Goal: Information Seeking & Learning: Learn about a topic

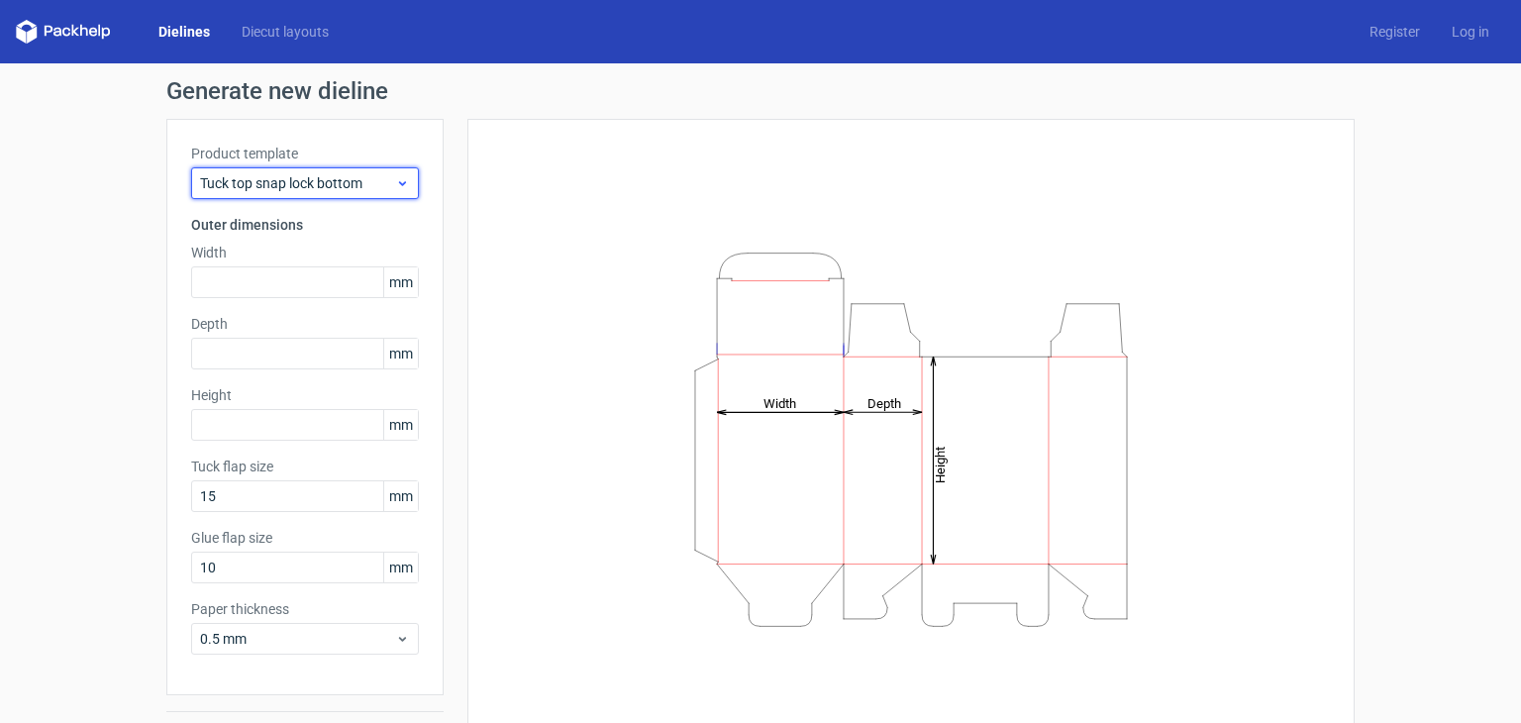
click at [398, 185] on icon at bounding box center [402, 183] width 15 height 16
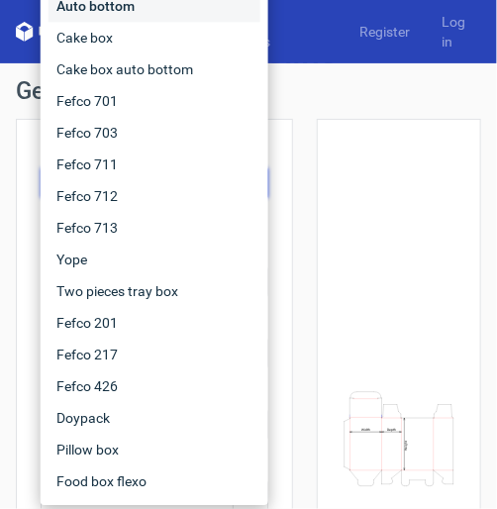
click at [125, 9] on div "Auto bottom" at bounding box center [155, 6] width 212 height 32
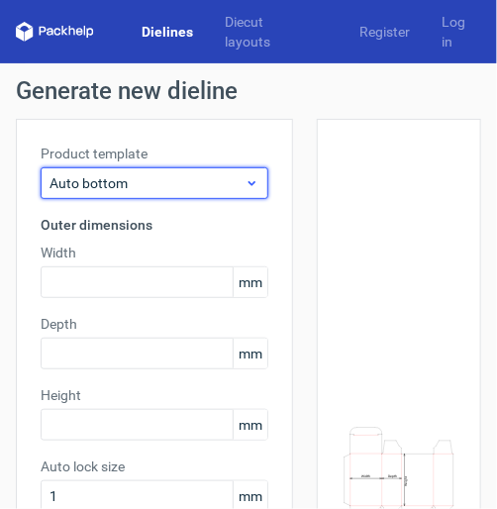
click at [200, 182] on span "Auto bottom" at bounding box center [147, 183] width 195 height 20
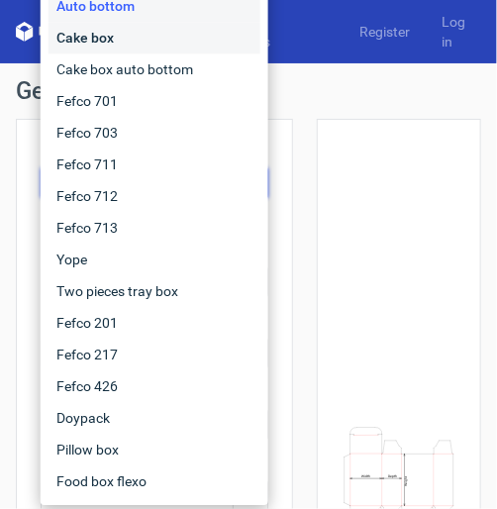
click at [118, 33] on div "Cake box" at bounding box center [155, 38] width 212 height 32
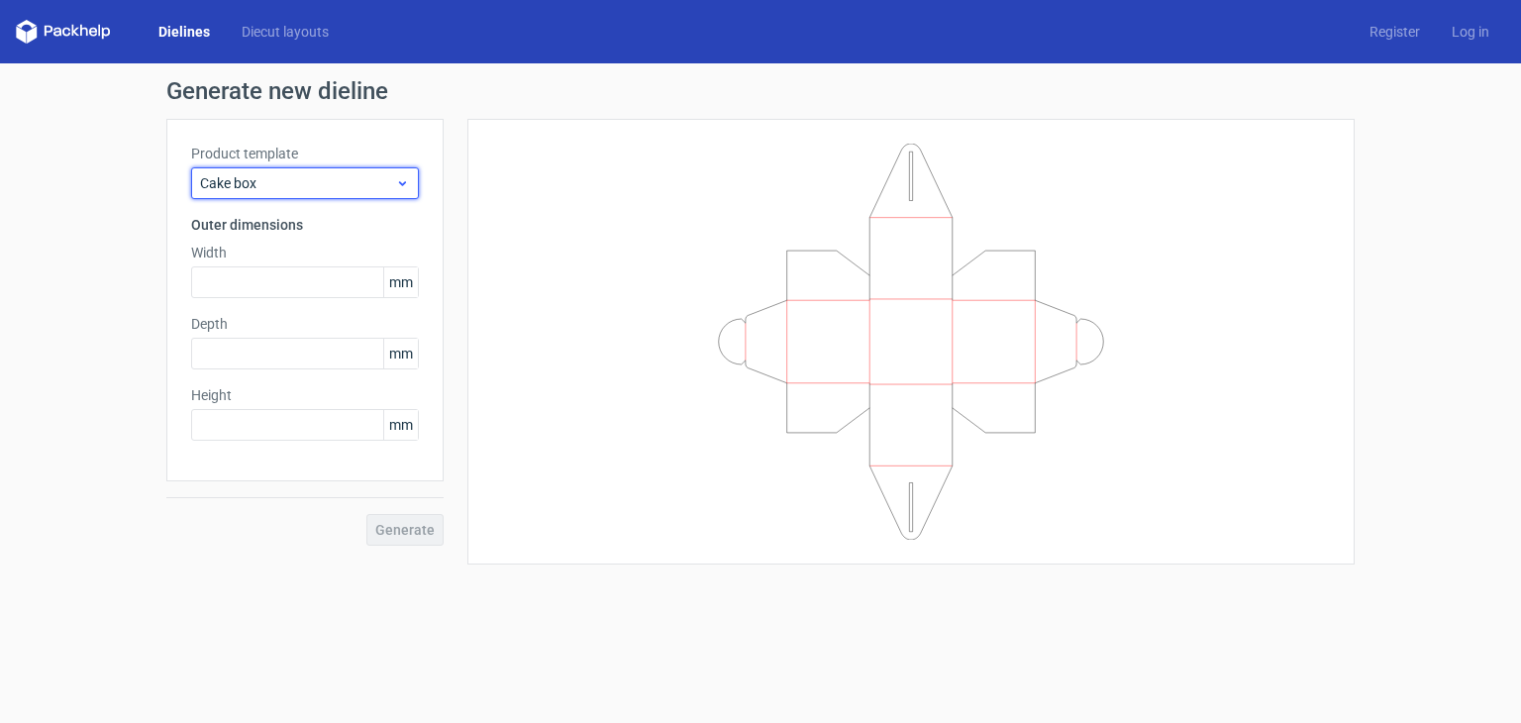
click at [329, 186] on span "Cake box" at bounding box center [297, 183] width 195 height 20
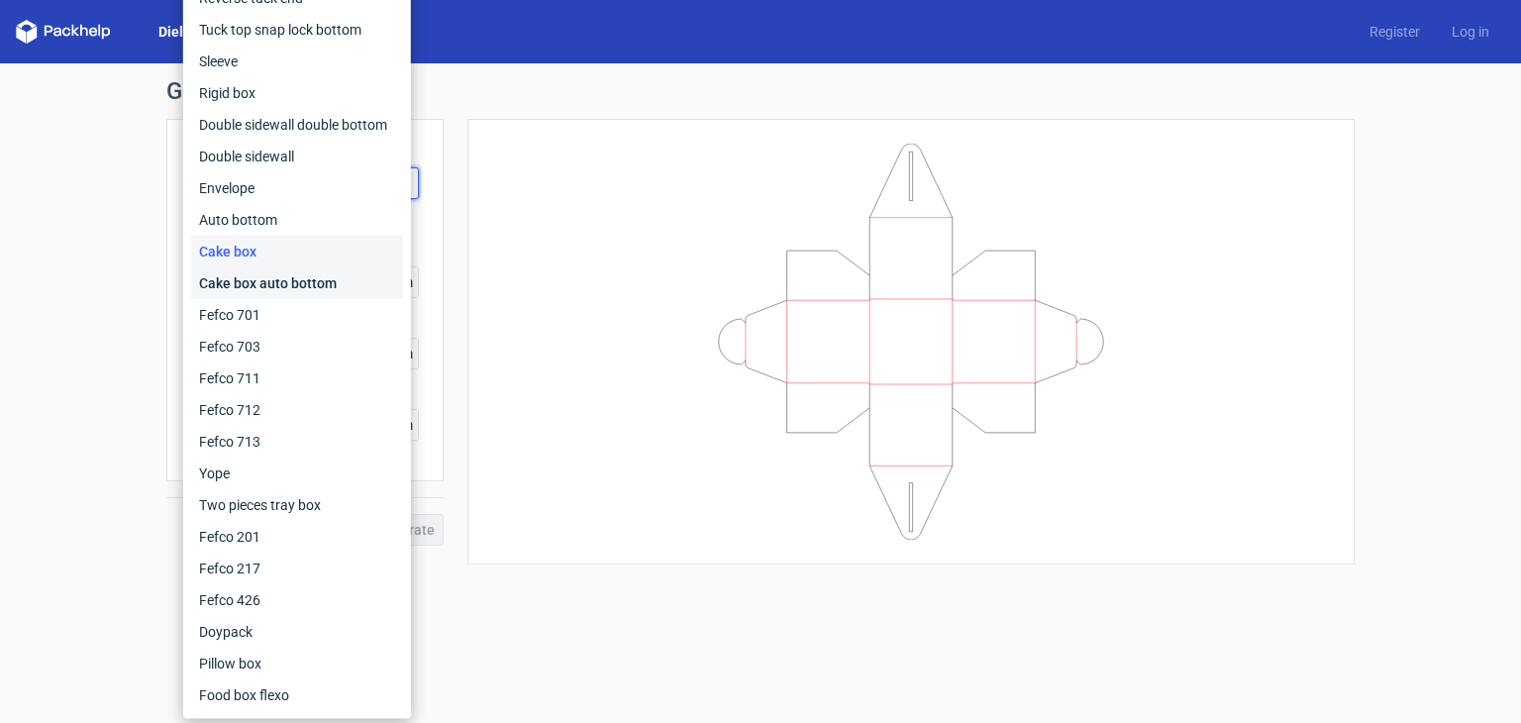
click at [305, 286] on div "Cake box auto bottom" at bounding box center [297, 283] width 212 height 32
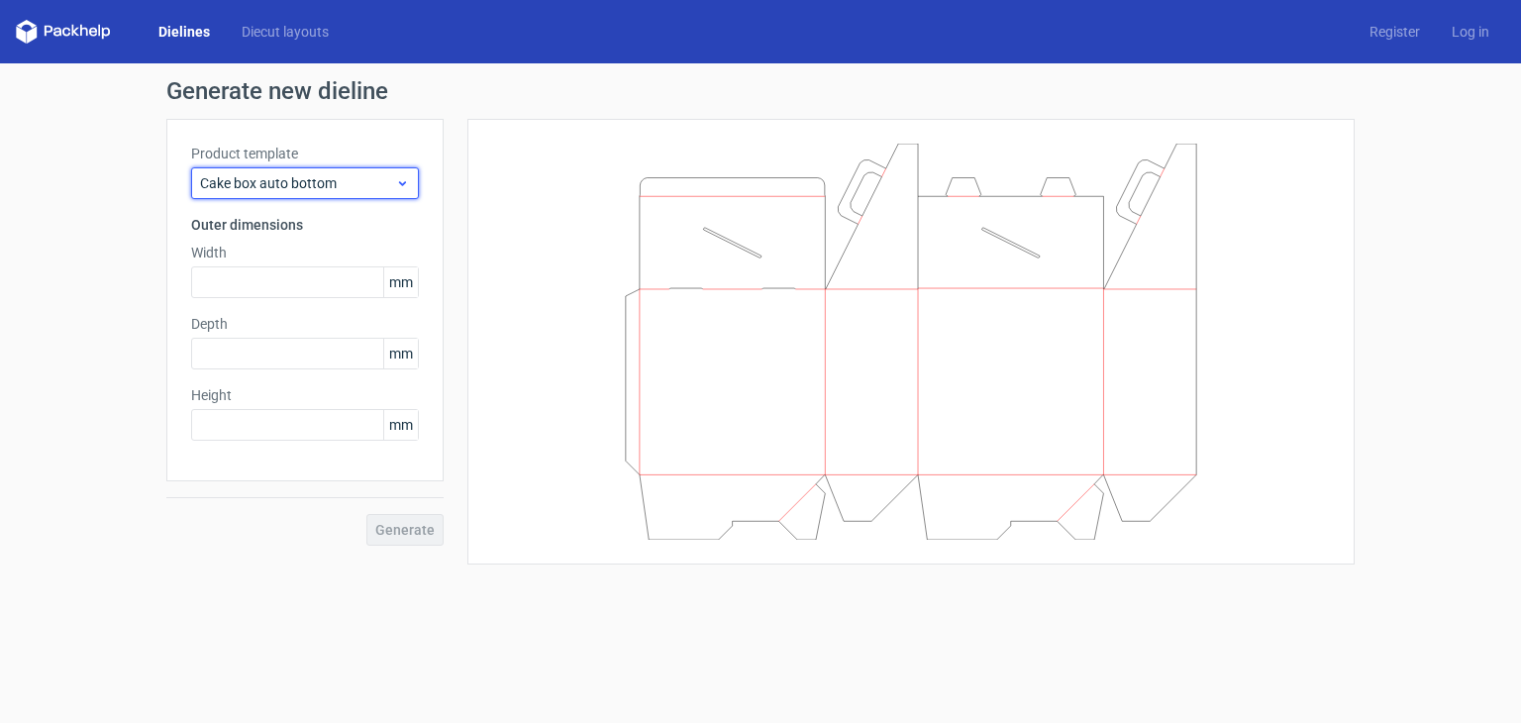
click at [385, 173] on span "Cake box auto bottom" at bounding box center [297, 183] width 195 height 20
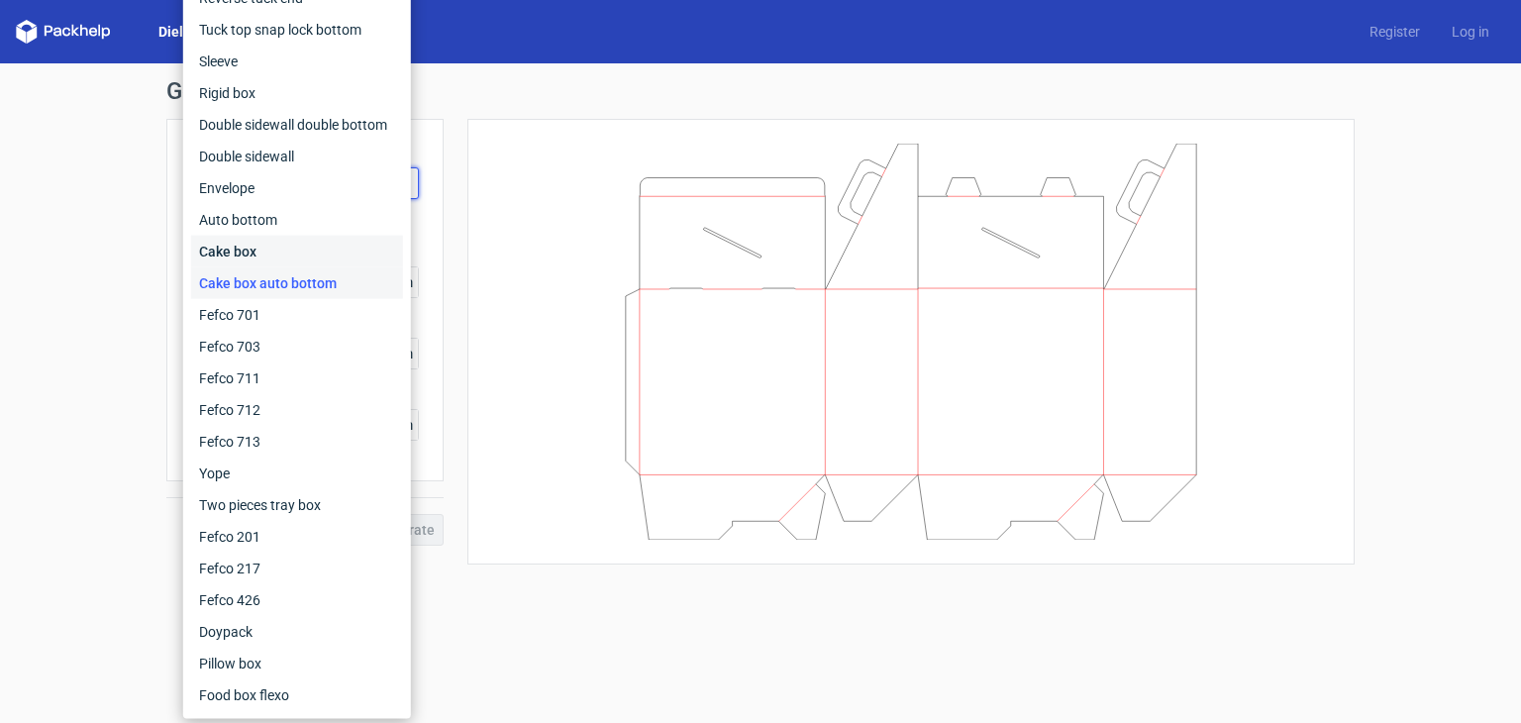
click at [251, 256] on div "Cake box" at bounding box center [297, 252] width 212 height 32
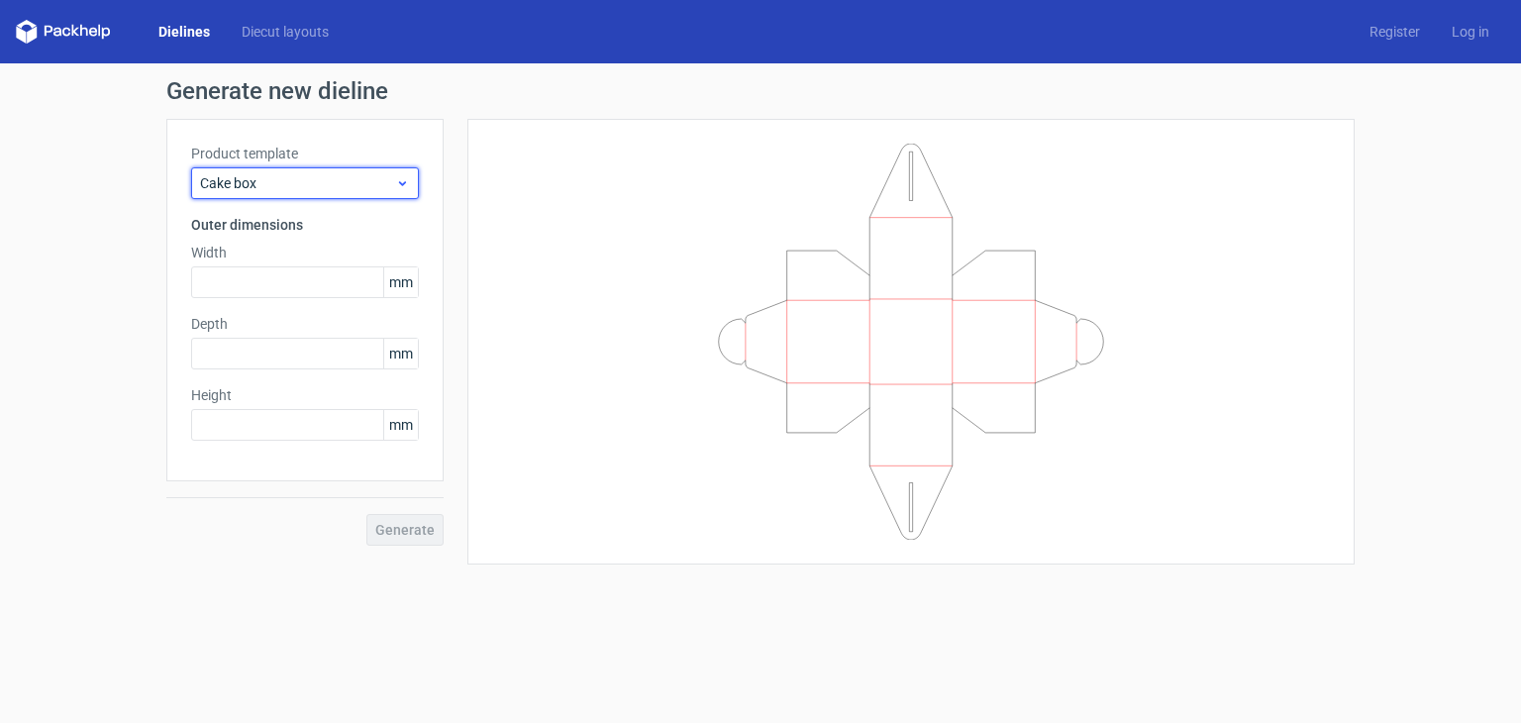
click at [384, 193] on div "Cake box" at bounding box center [305, 183] width 228 height 32
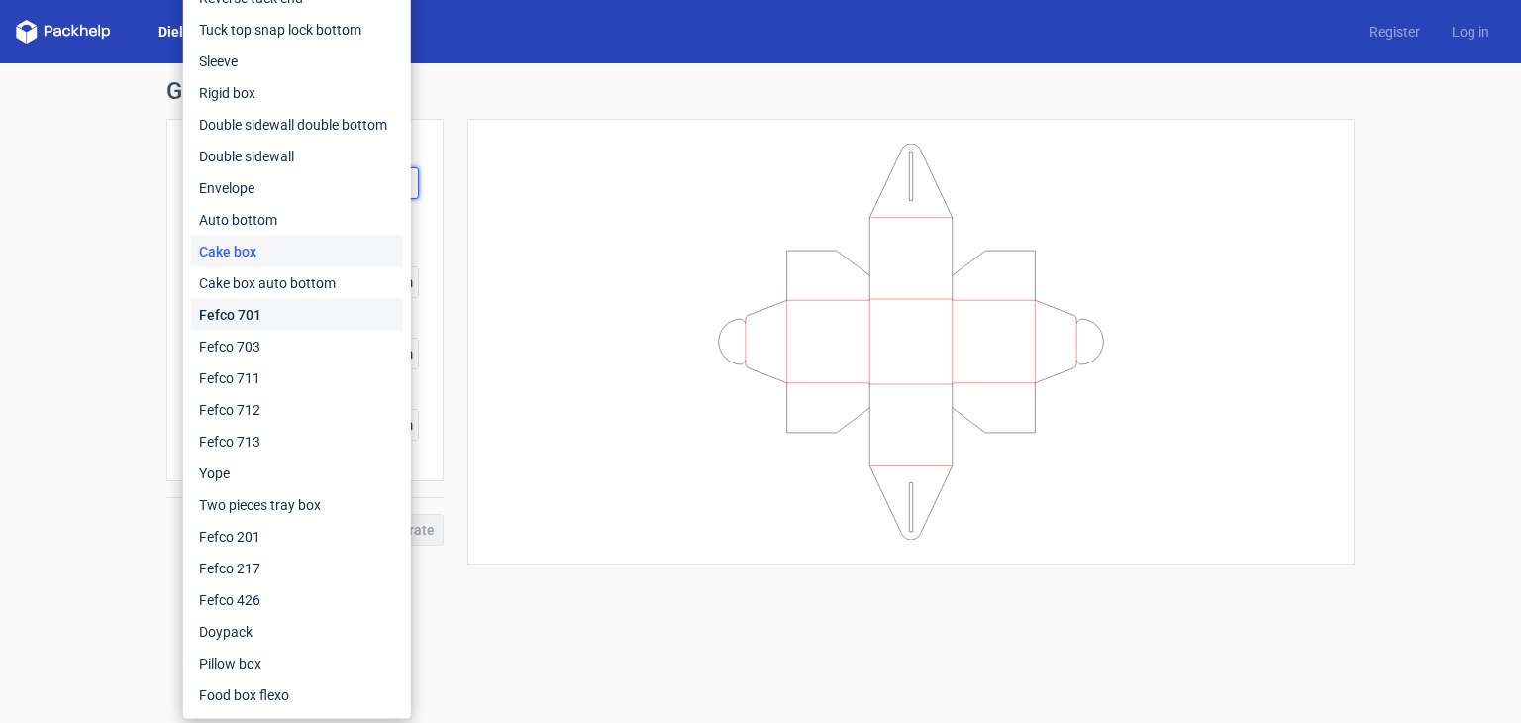
click at [289, 314] on div "Fefco 701" at bounding box center [297, 315] width 212 height 32
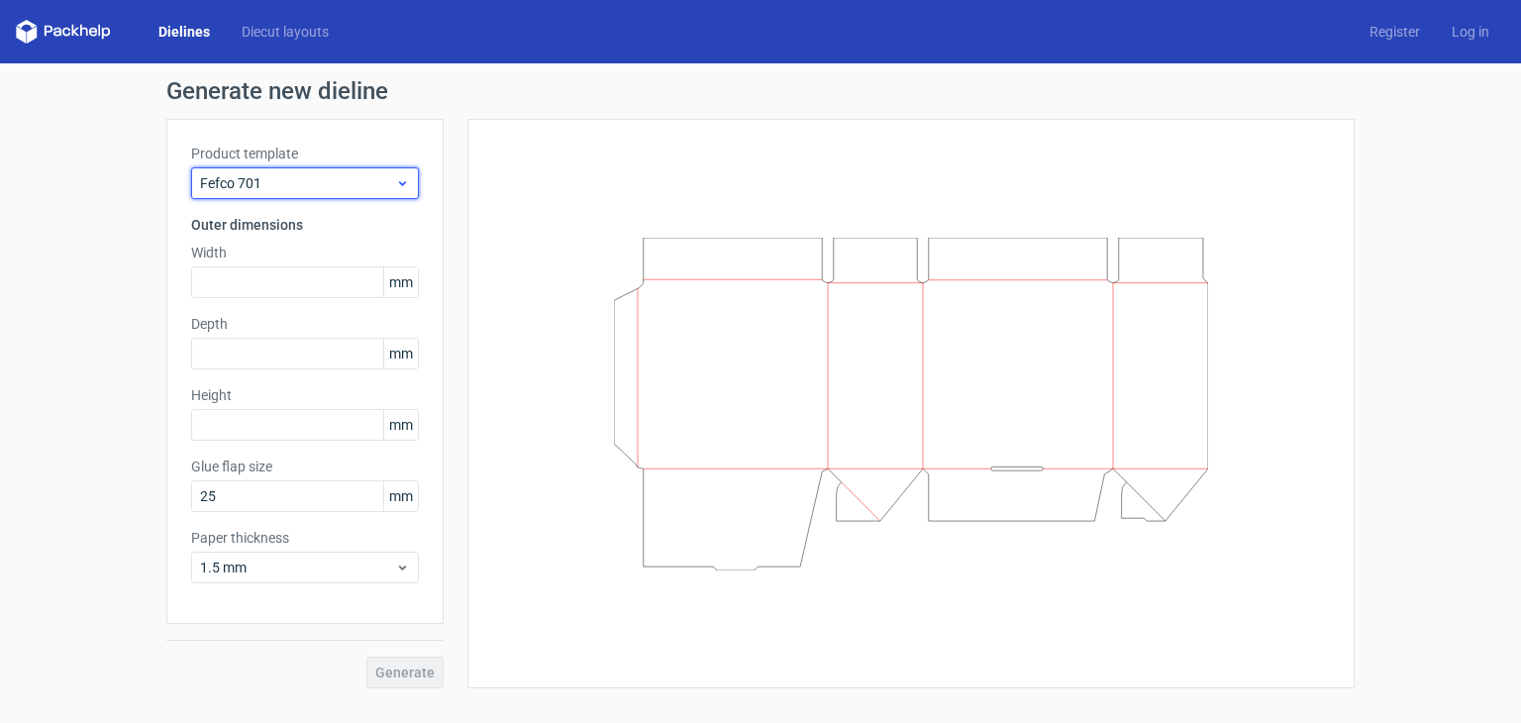
click at [389, 176] on span "Fefco 701" at bounding box center [297, 183] width 195 height 20
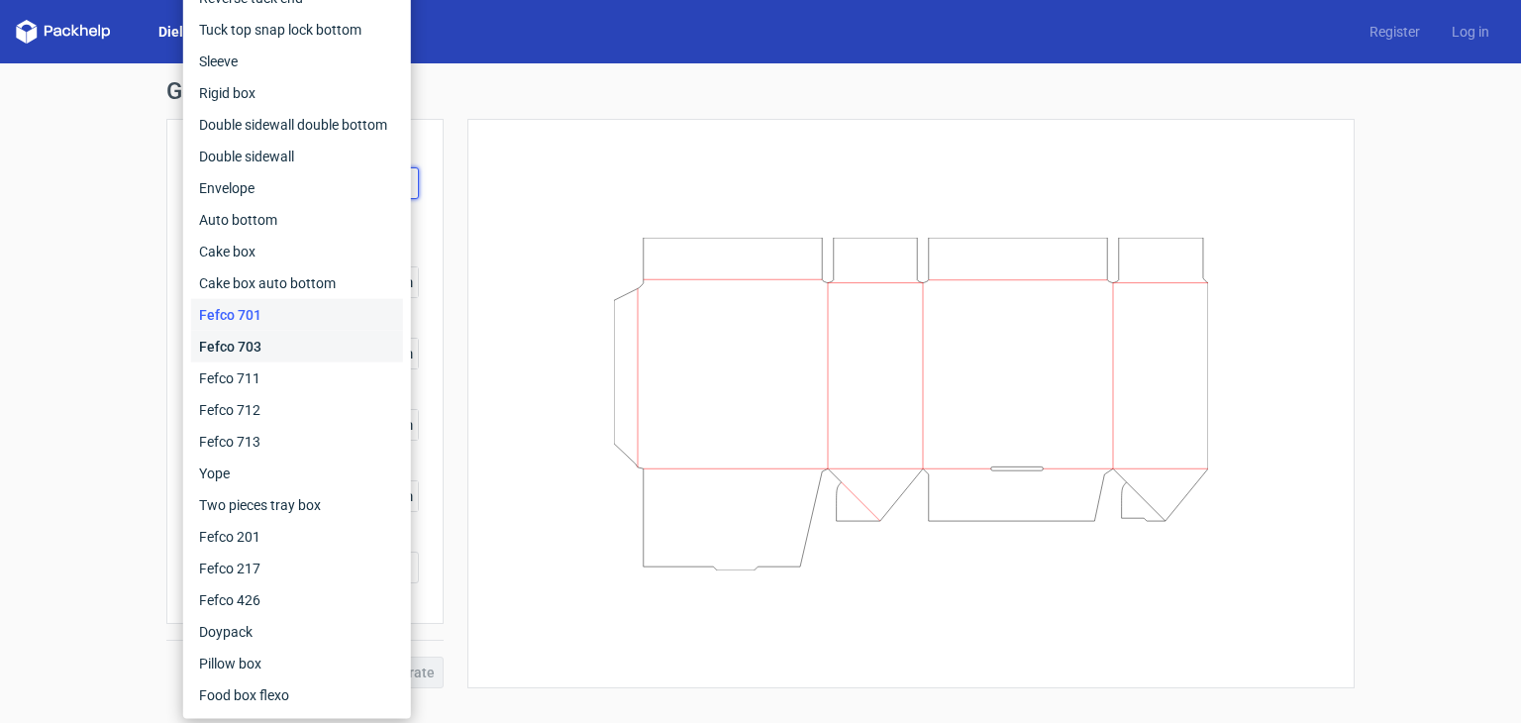
click at [281, 340] on div "Fefco 703" at bounding box center [297, 347] width 212 height 32
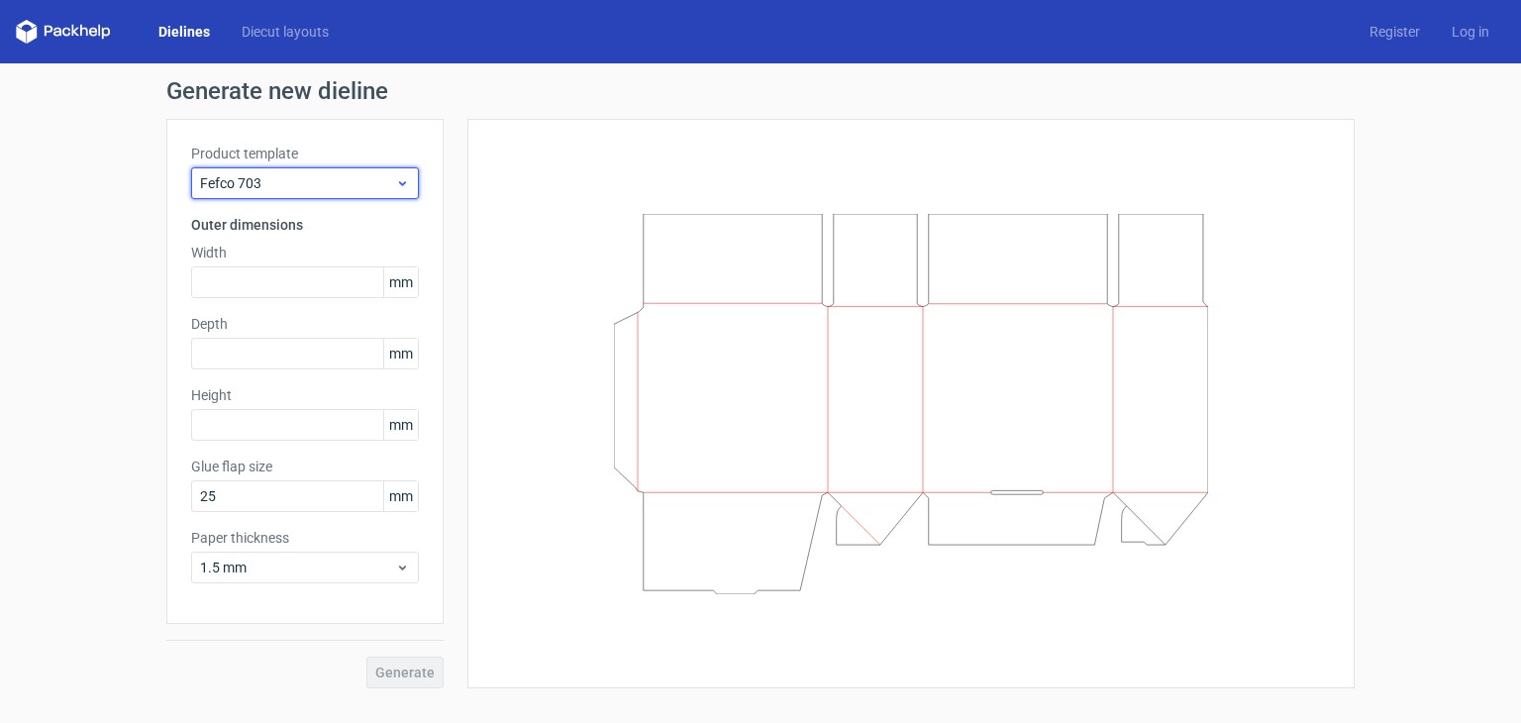
click at [355, 192] on span "Fefco 703" at bounding box center [297, 183] width 195 height 20
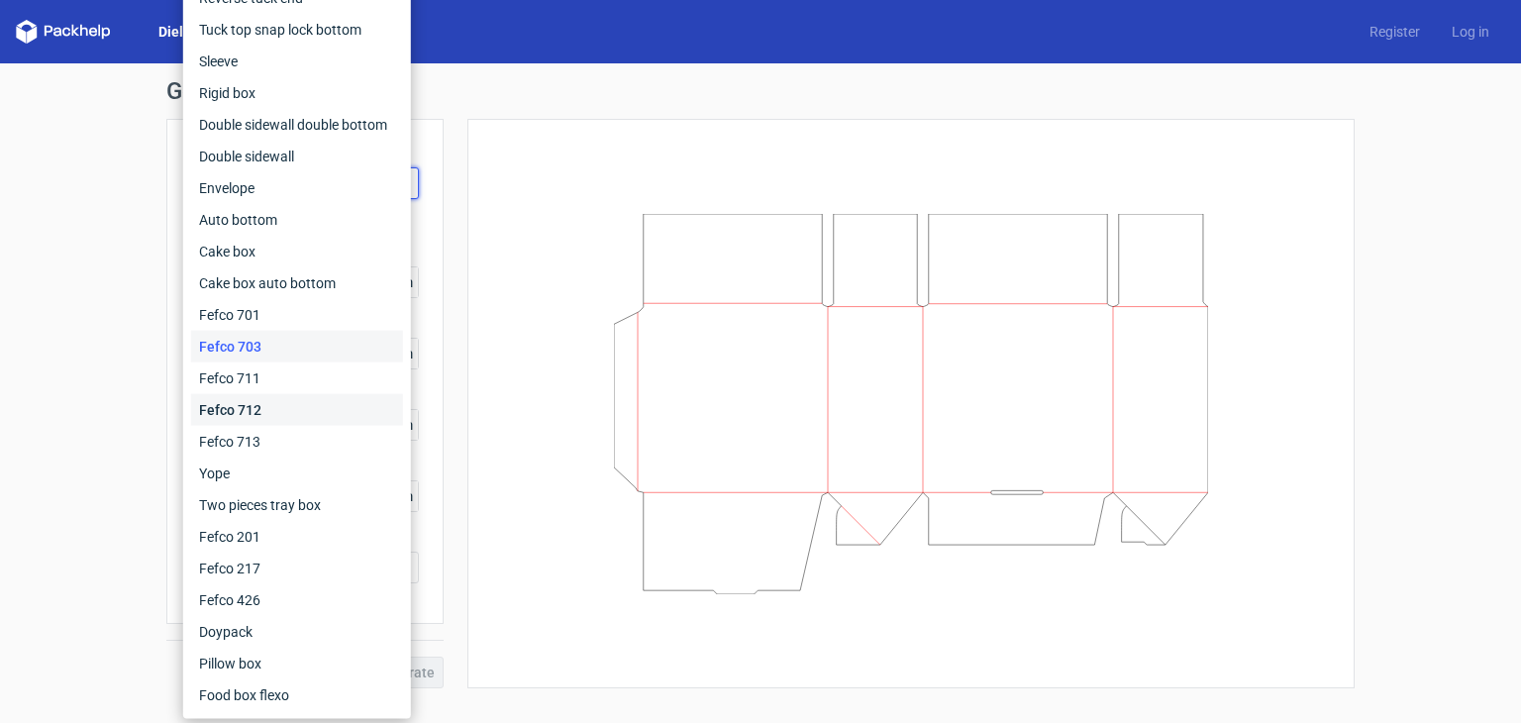
click at [293, 409] on div "Fefco 712" at bounding box center [297, 410] width 212 height 32
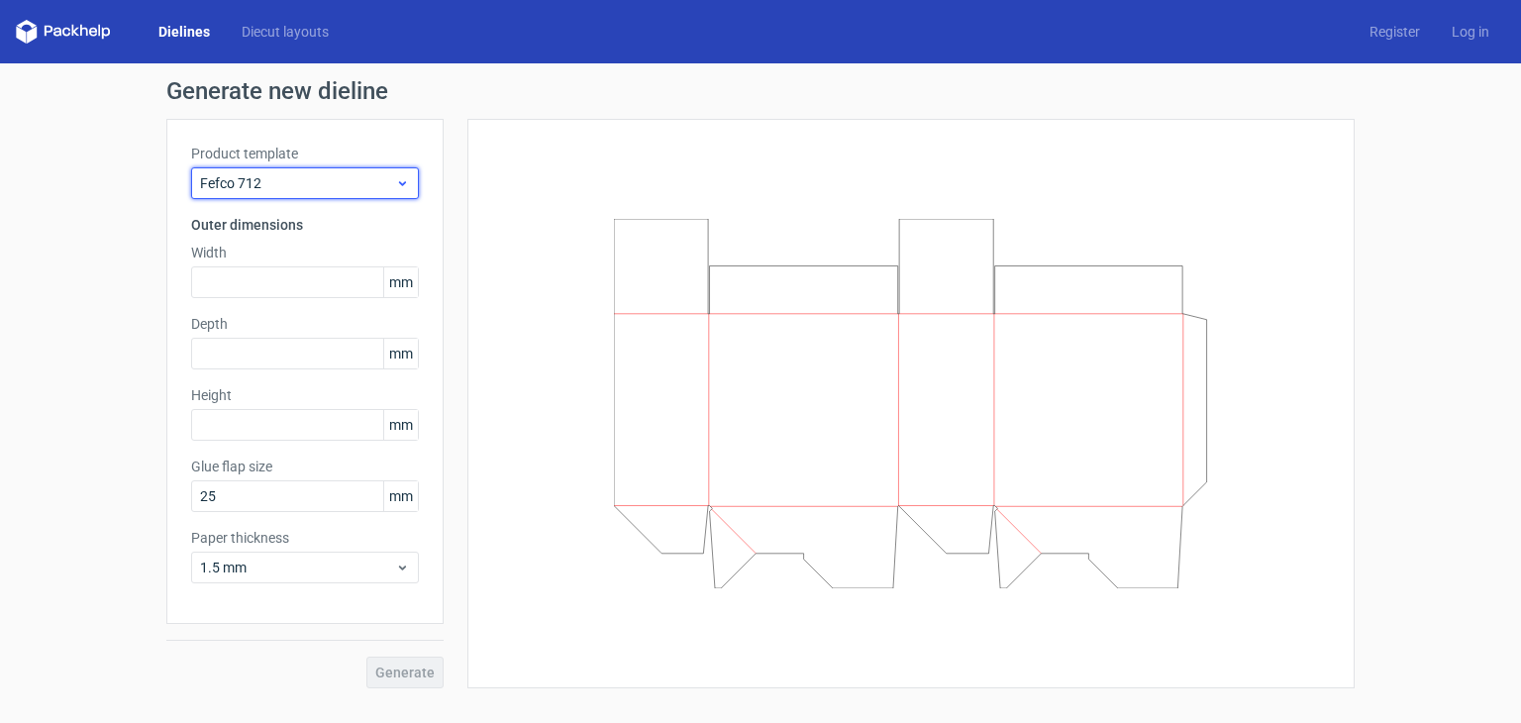
click at [355, 186] on span "Fefco 712" at bounding box center [297, 183] width 195 height 20
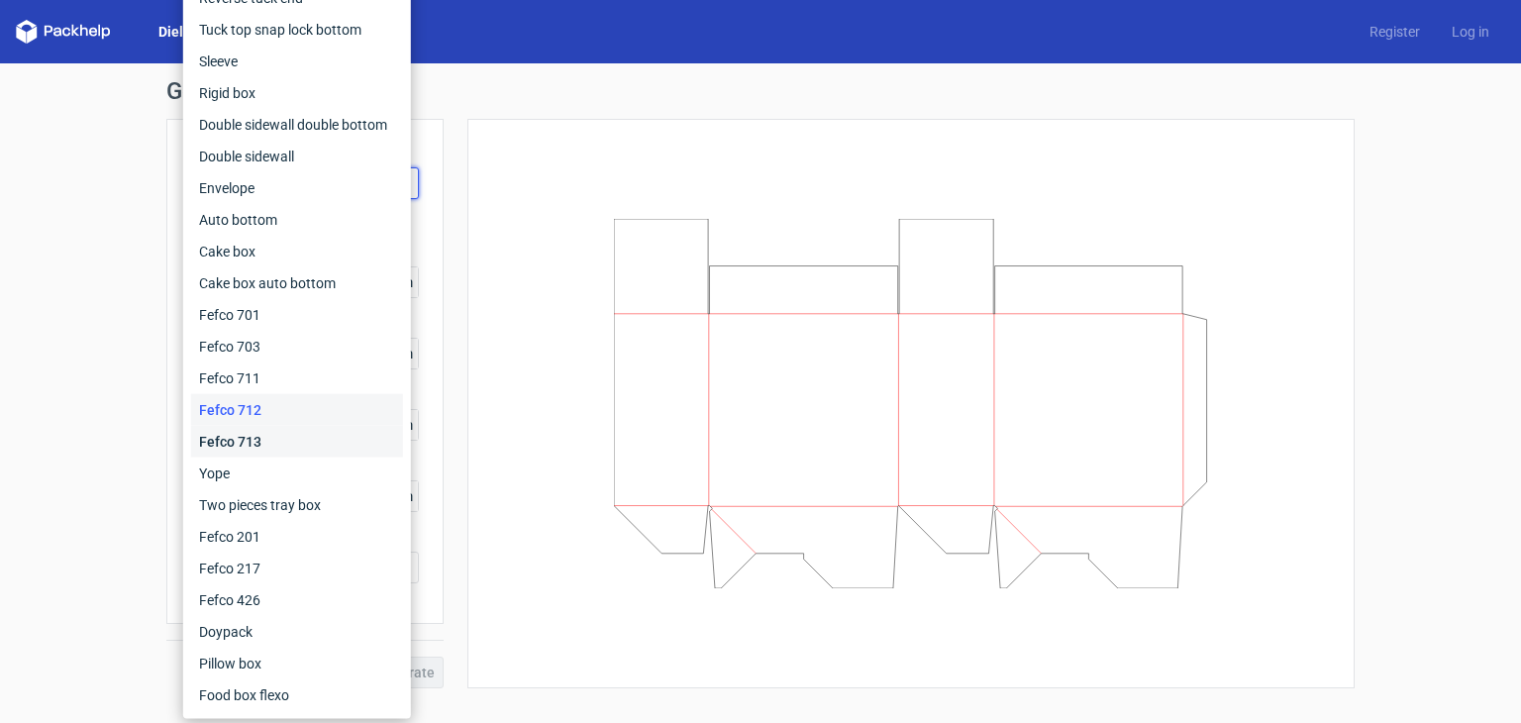
click at [319, 434] on div "Fefco 713" at bounding box center [297, 442] width 212 height 32
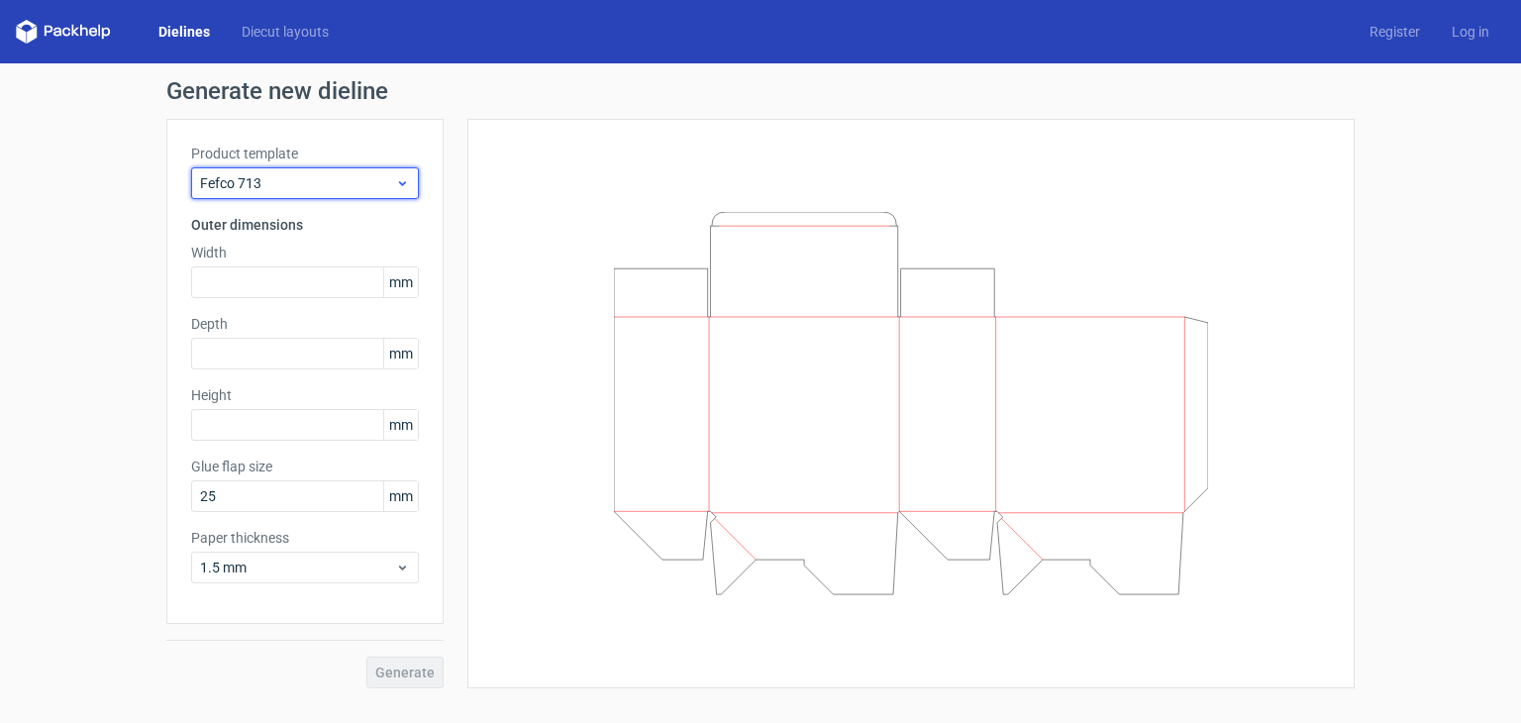
click at [359, 188] on span "Fefco 713" at bounding box center [297, 183] width 195 height 20
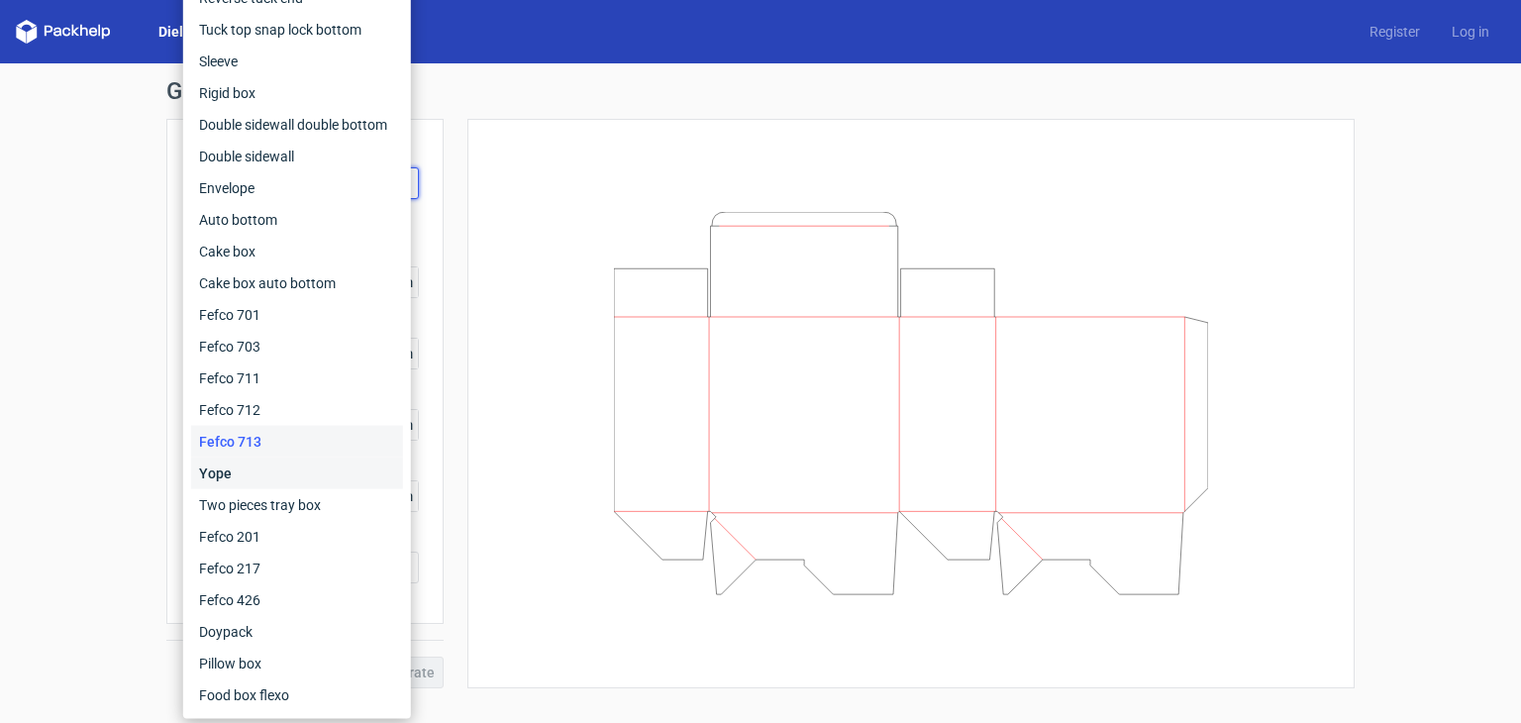
click at [284, 469] on div "Yope" at bounding box center [297, 474] width 212 height 32
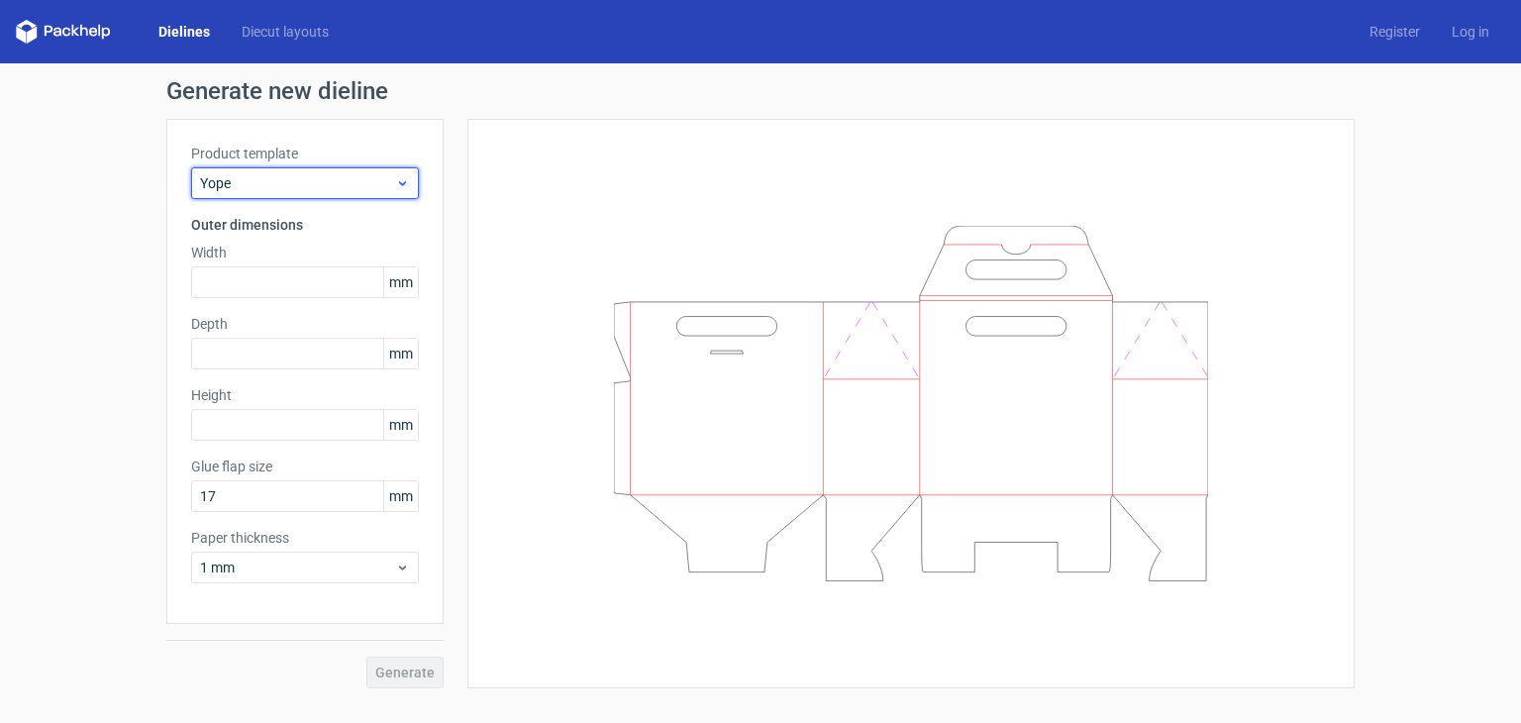
click at [332, 186] on span "Yope" at bounding box center [297, 183] width 195 height 20
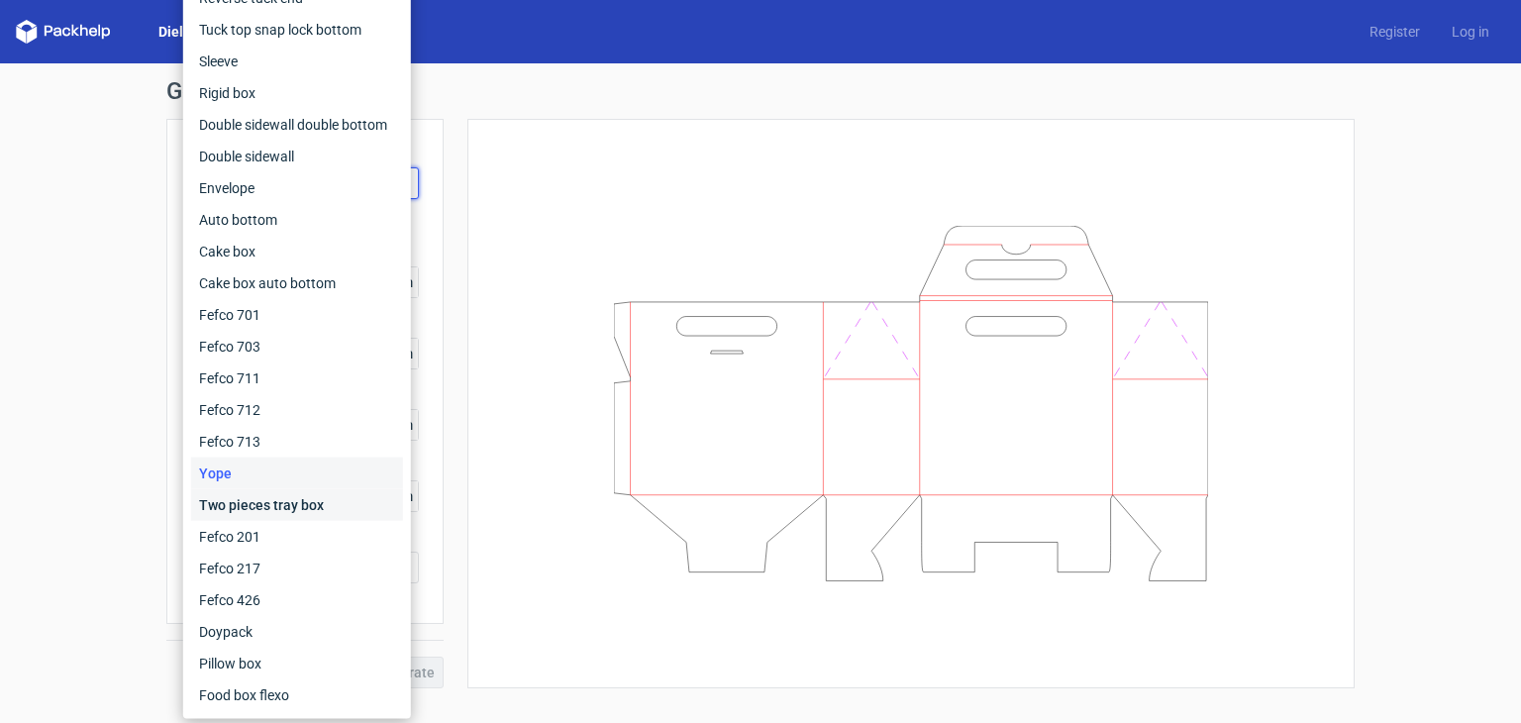
click at [306, 505] on div "Two pieces tray box" at bounding box center [297, 505] width 212 height 32
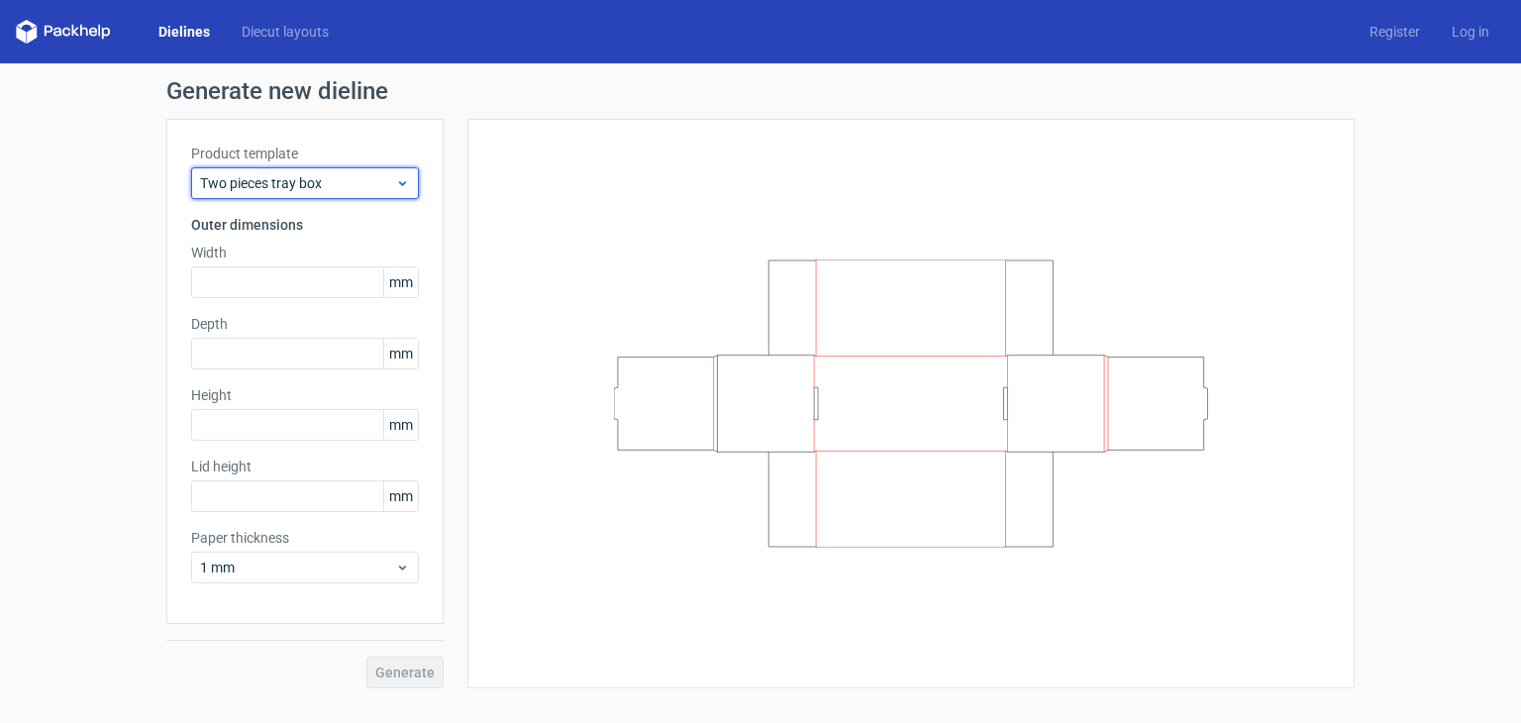
click at [345, 193] on div "Two pieces tray box" at bounding box center [305, 183] width 228 height 32
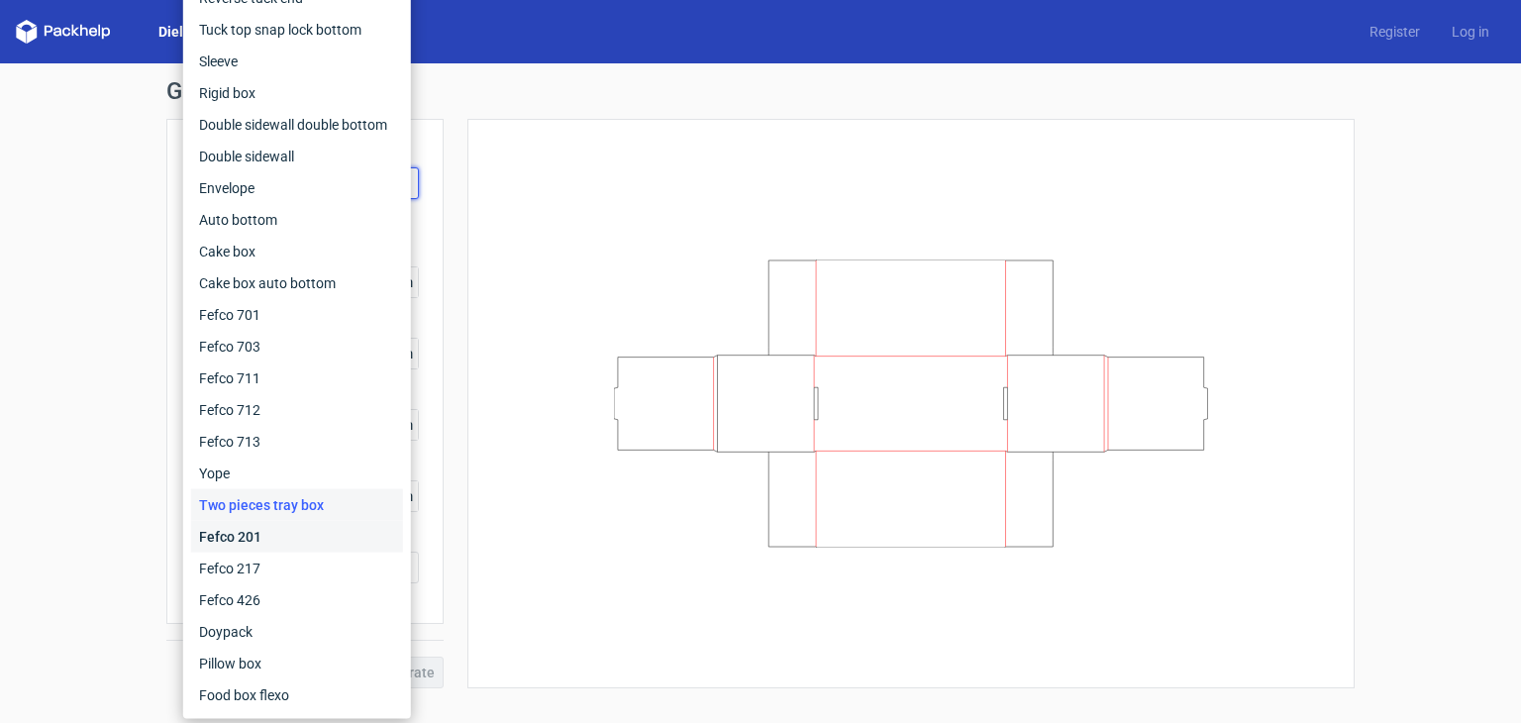
click at [285, 534] on div "Fefco 201" at bounding box center [297, 537] width 212 height 32
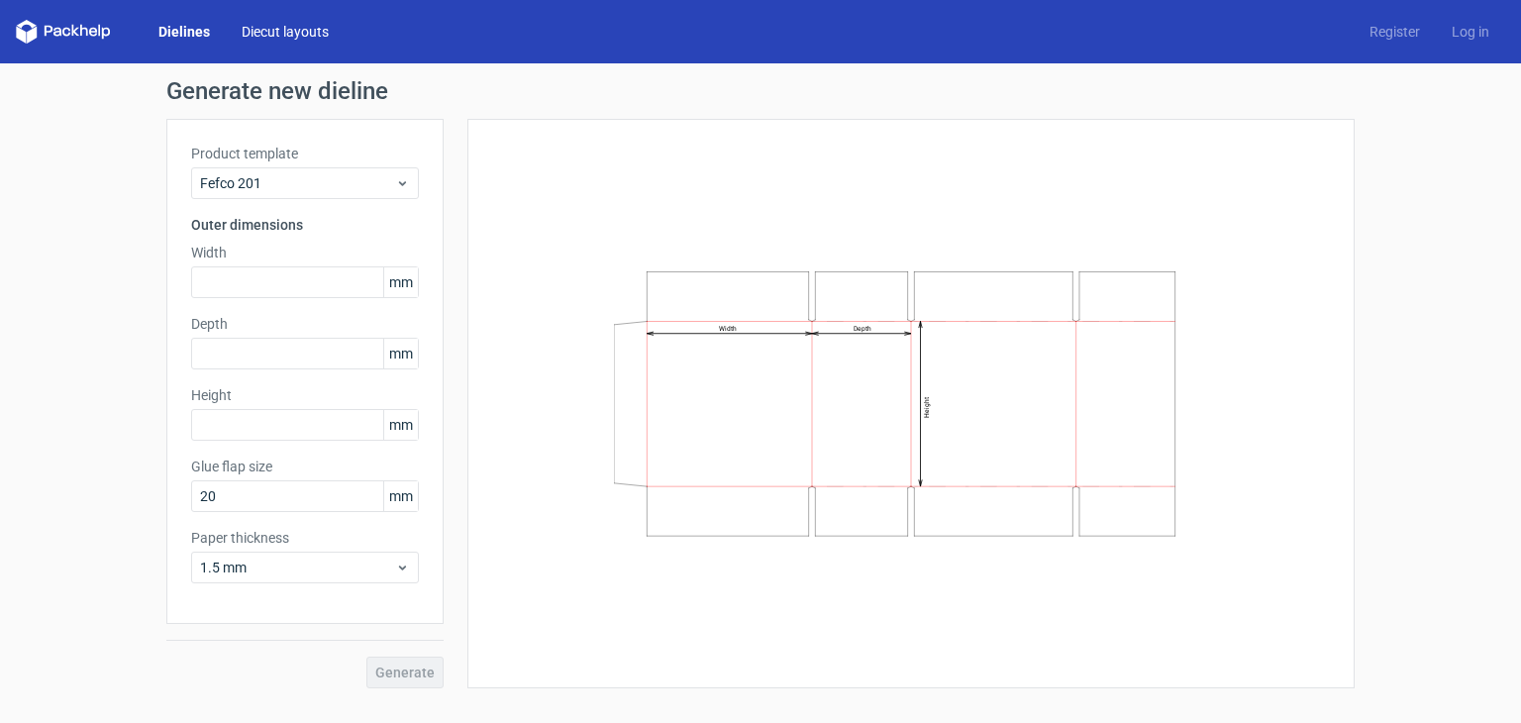
click at [286, 35] on link "Diecut layouts" at bounding box center [285, 32] width 119 height 20
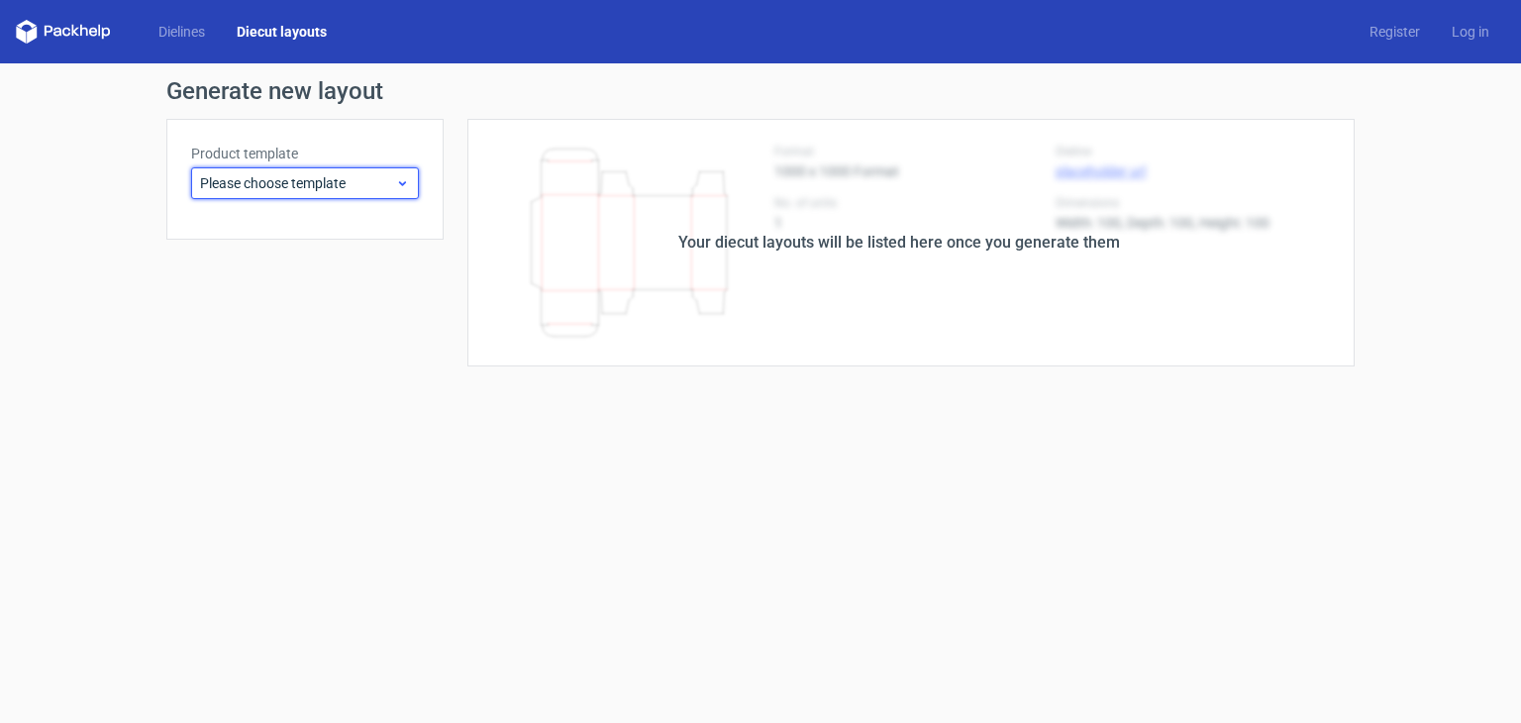
click at [341, 183] on span "Please choose template" at bounding box center [297, 183] width 195 height 20
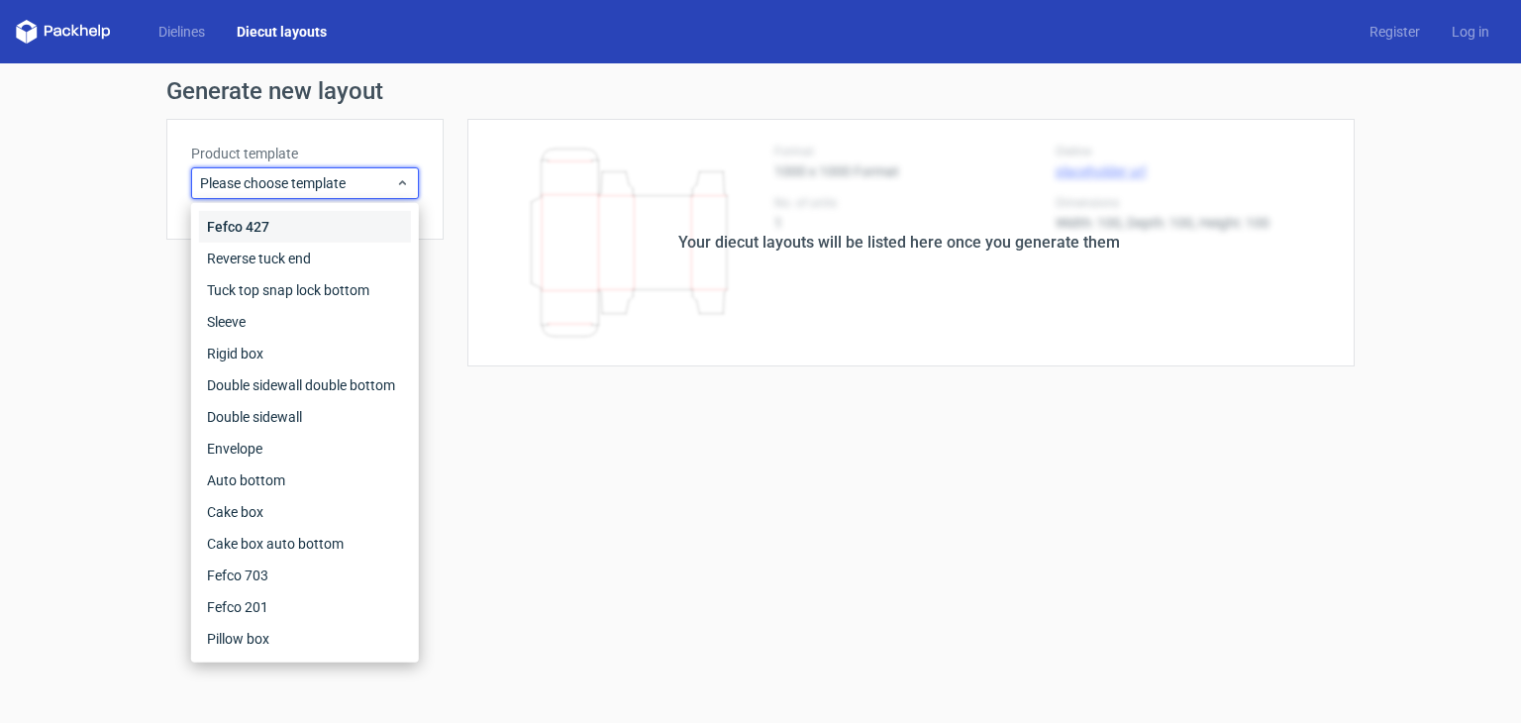
click at [260, 236] on div "Fefco 427" at bounding box center [305, 227] width 212 height 32
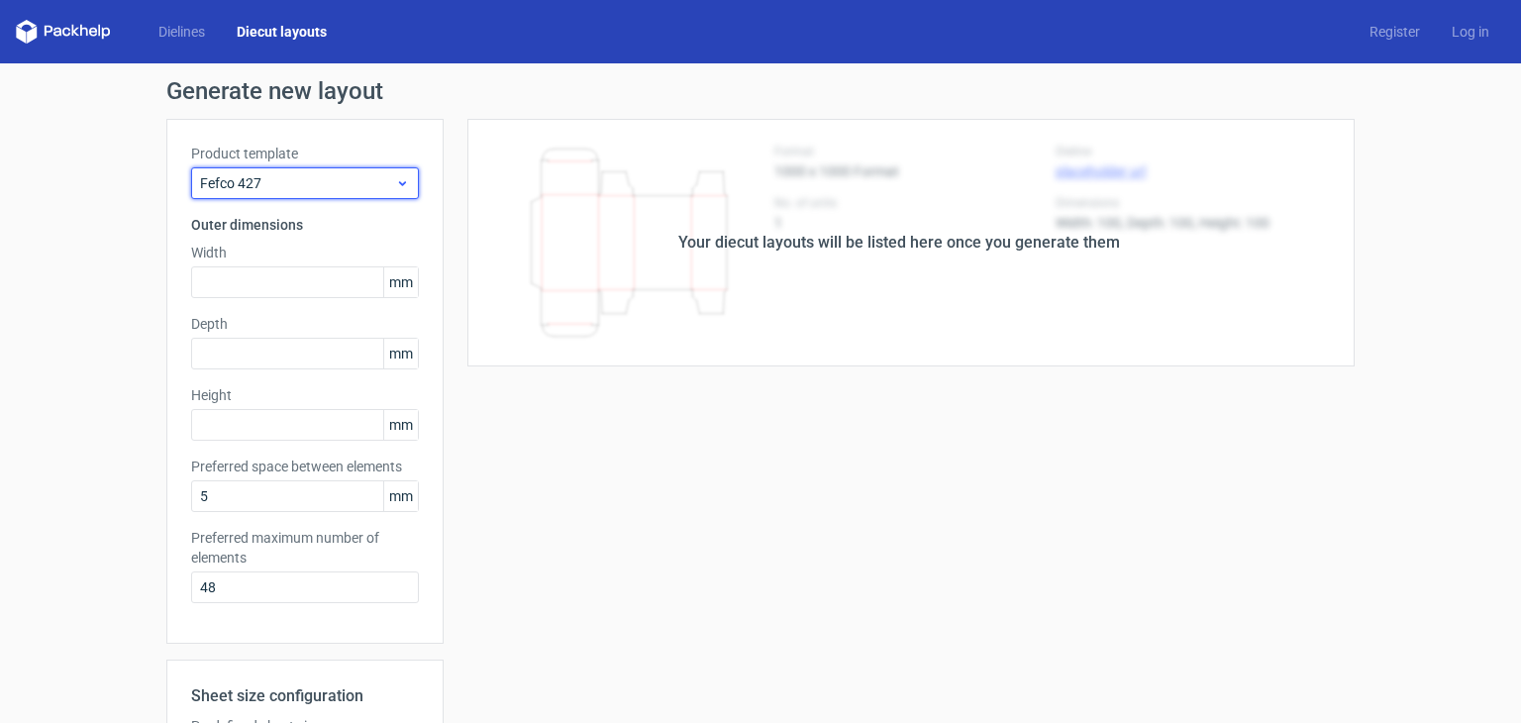
click at [291, 179] on span "Fefco 427" at bounding box center [297, 183] width 195 height 20
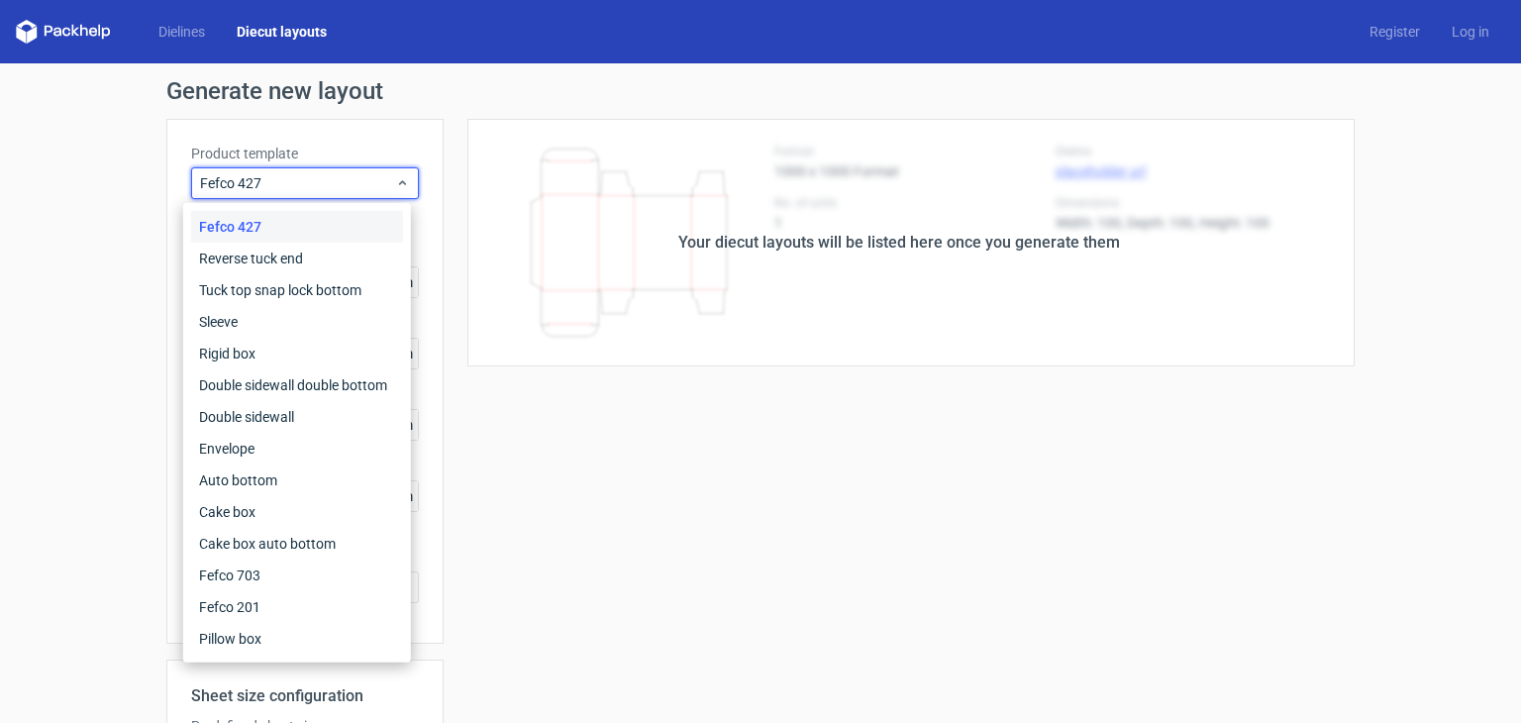
click at [305, 102] on h1 "Generate new layout" at bounding box center [760, 91] width 1189 height 24
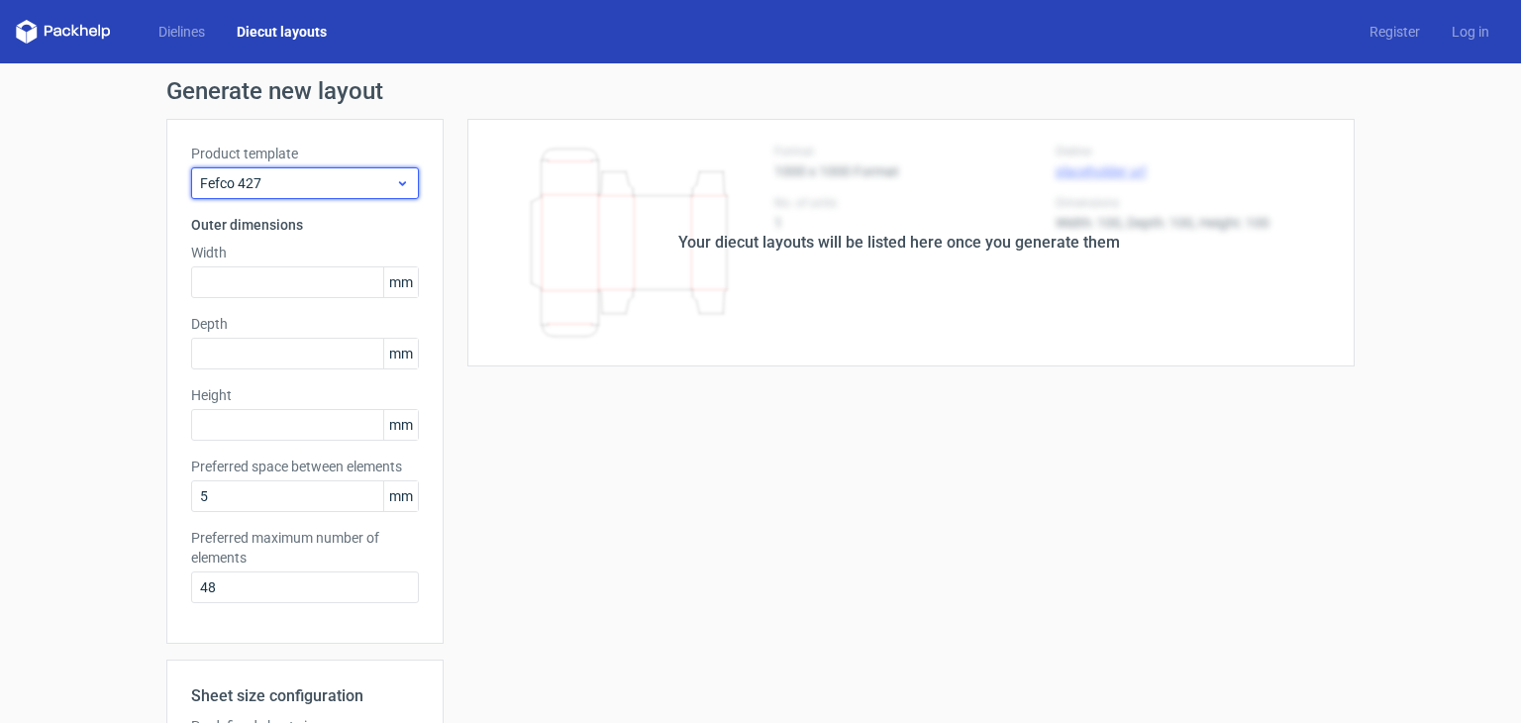
click at [318, 181] on span "Fefco 427" at bounding box center [297, 183] width 195 height 20
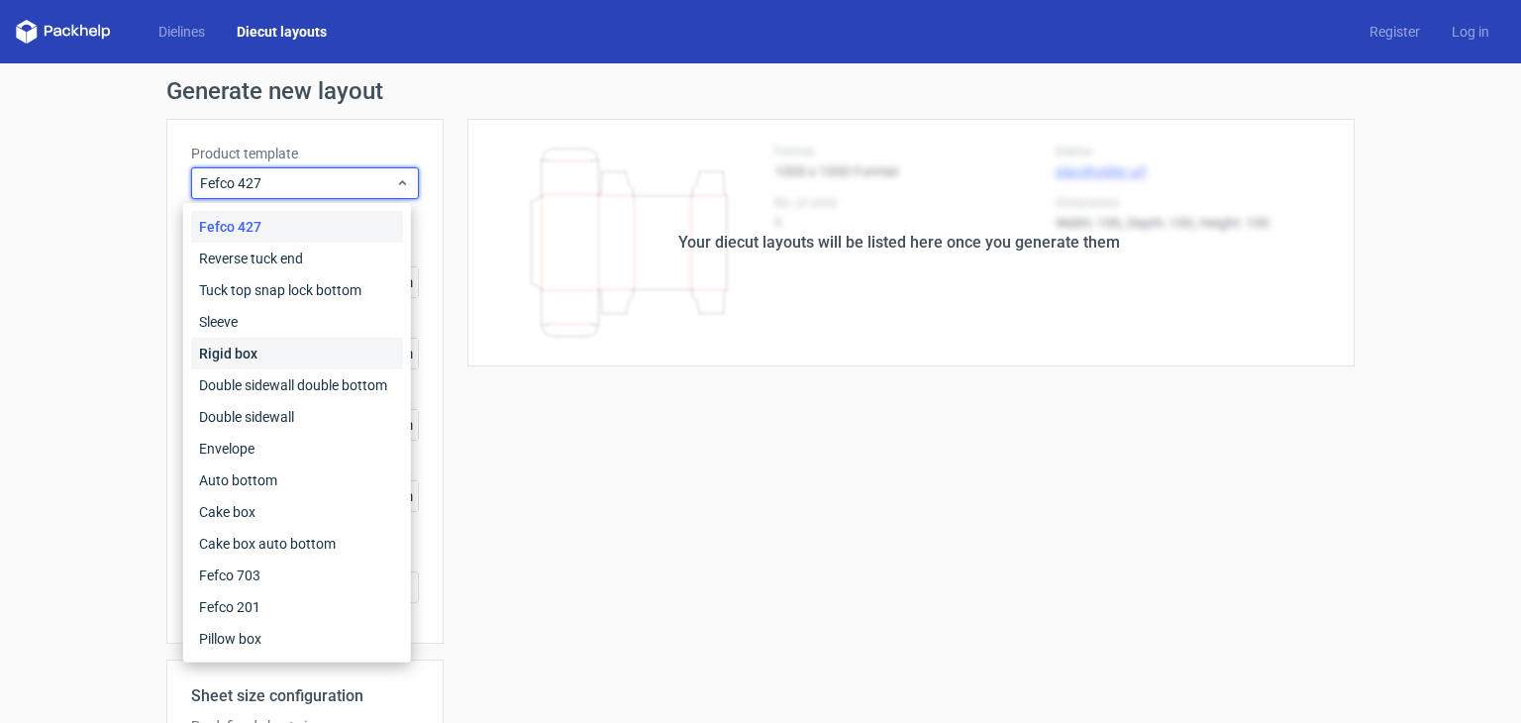
click at [245, 356] on div "Rigid box" at bounding box center [297, 354] width 212 height 32
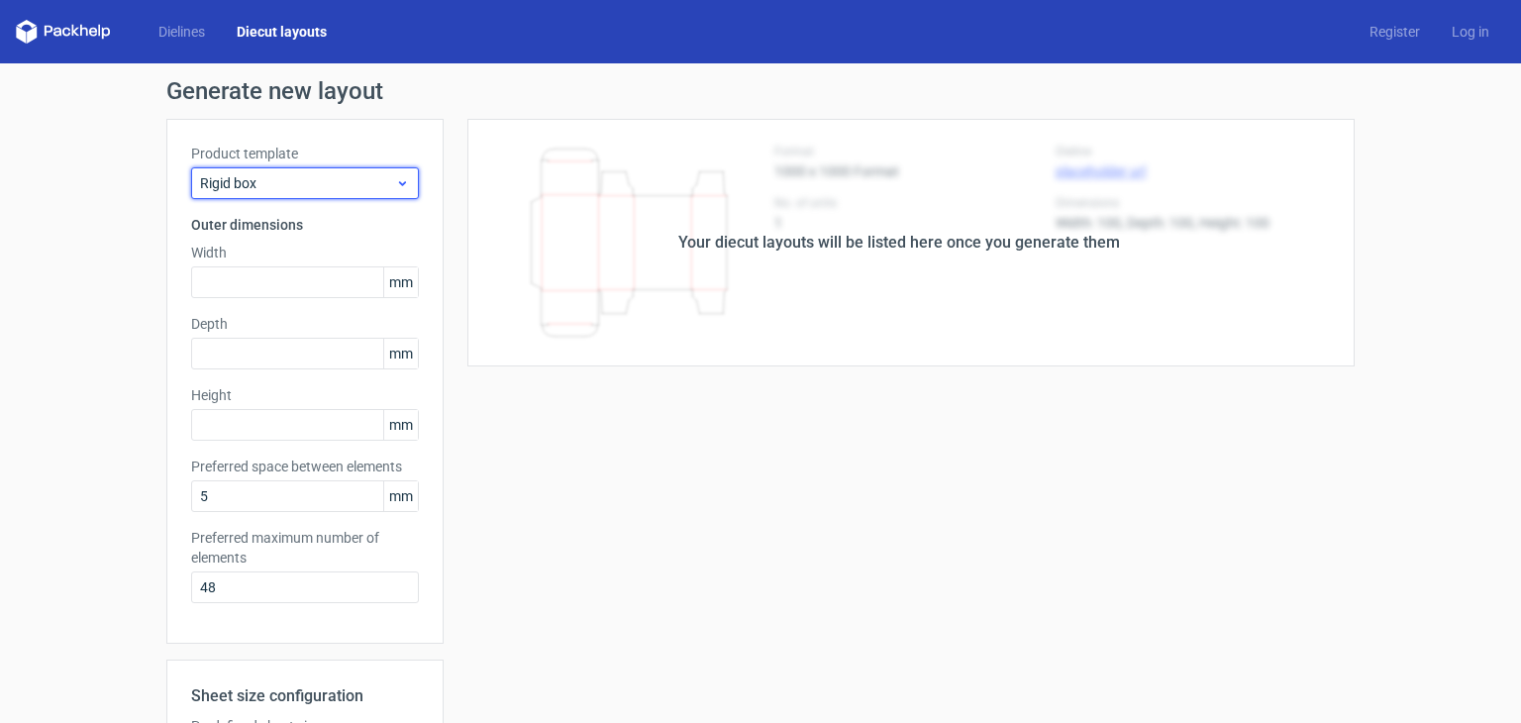
click at [301, 184] on span "Rigid box" at bounding box center [297, 183] width 195 height 20
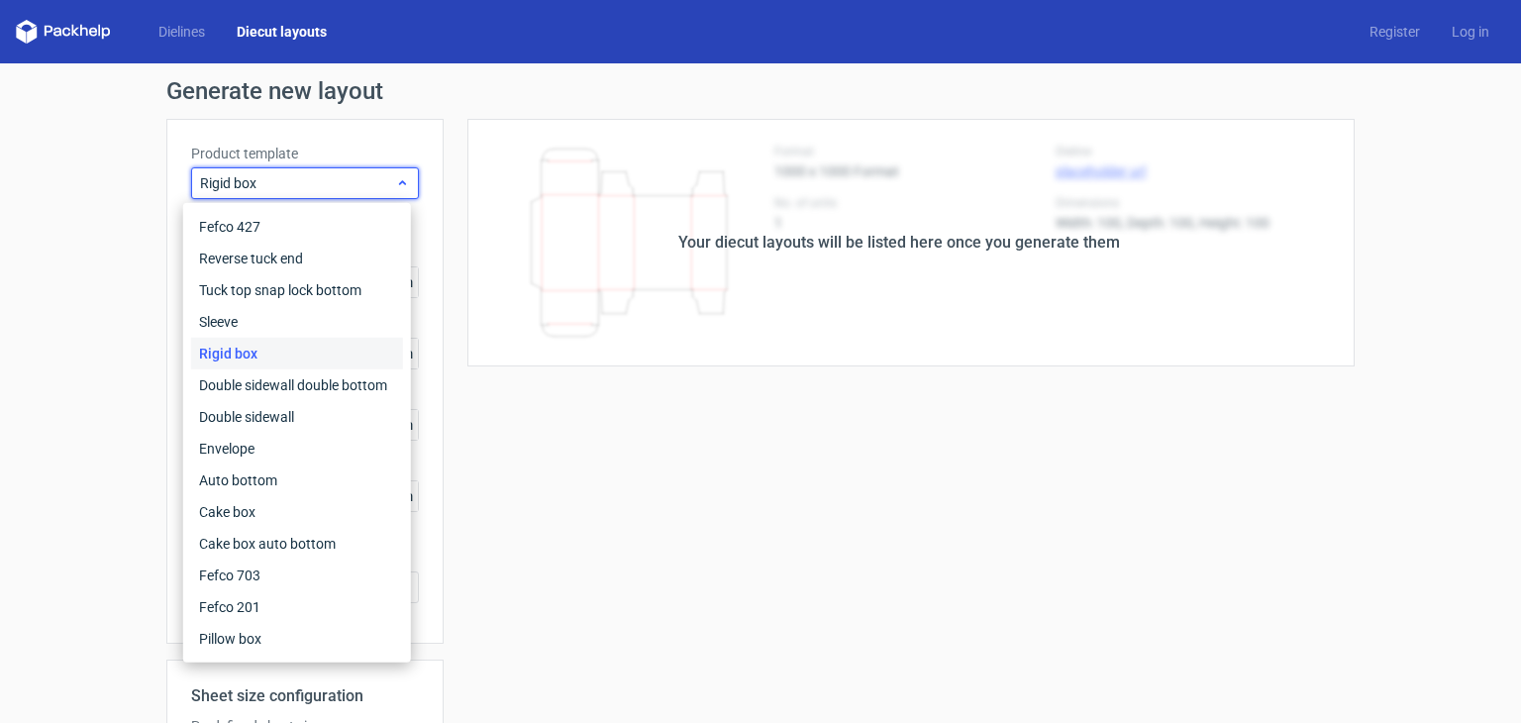
click at [320, 178] on span "Rigid box" at bounding box center [297, 183] width 195 height 20
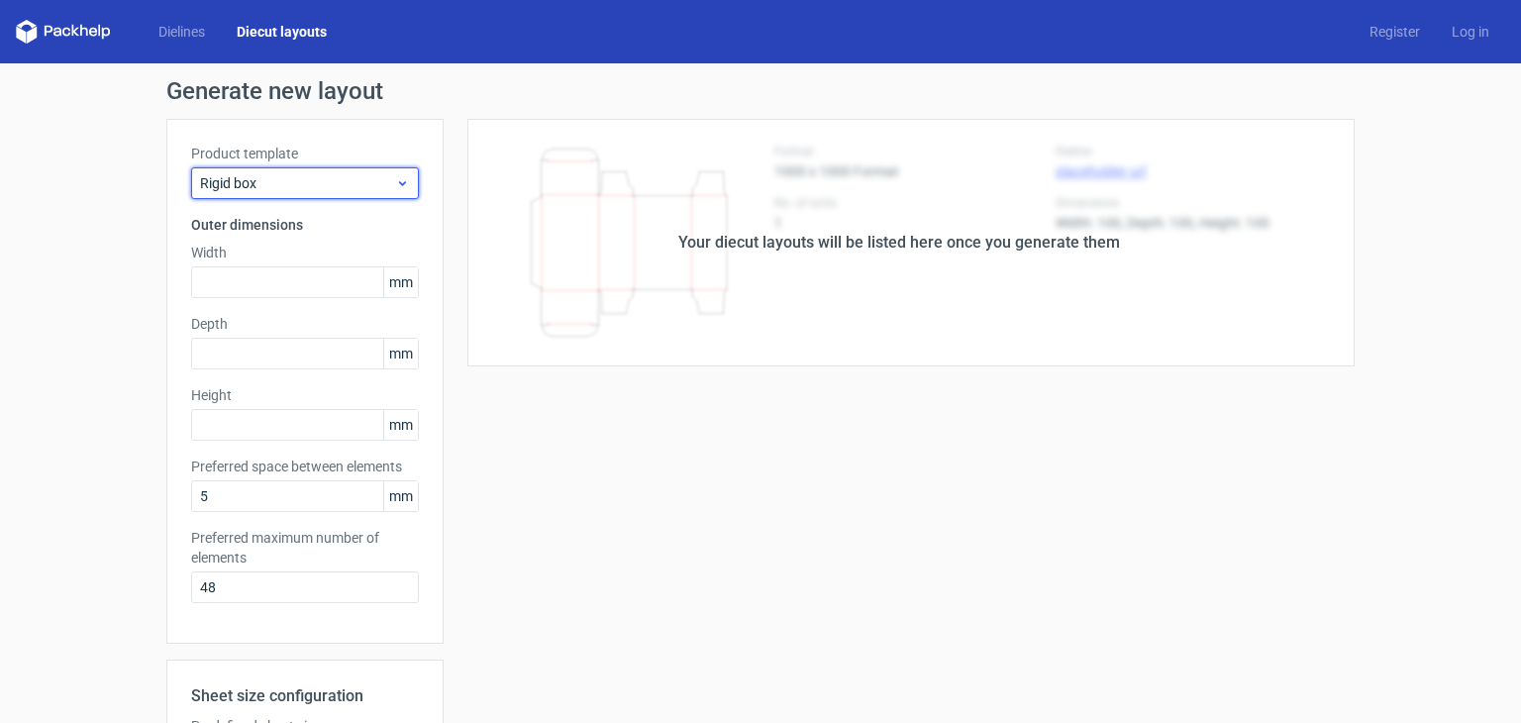
click at [320, 181] on span "Rigid box" at bounding box center [297, 183] width 195 height 20
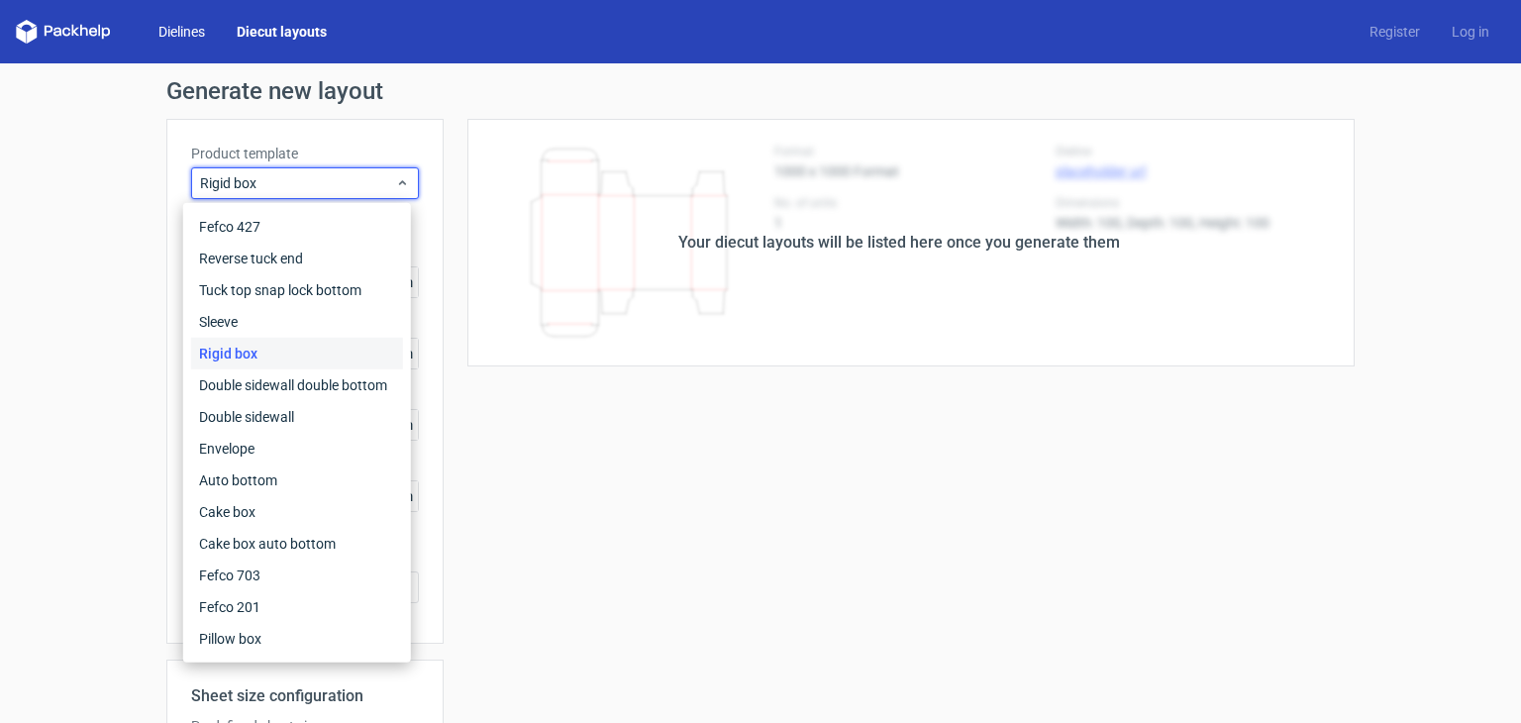
click at [183, 30] on link "Dielines" at bounding box center [182, 32] width 78 height 20
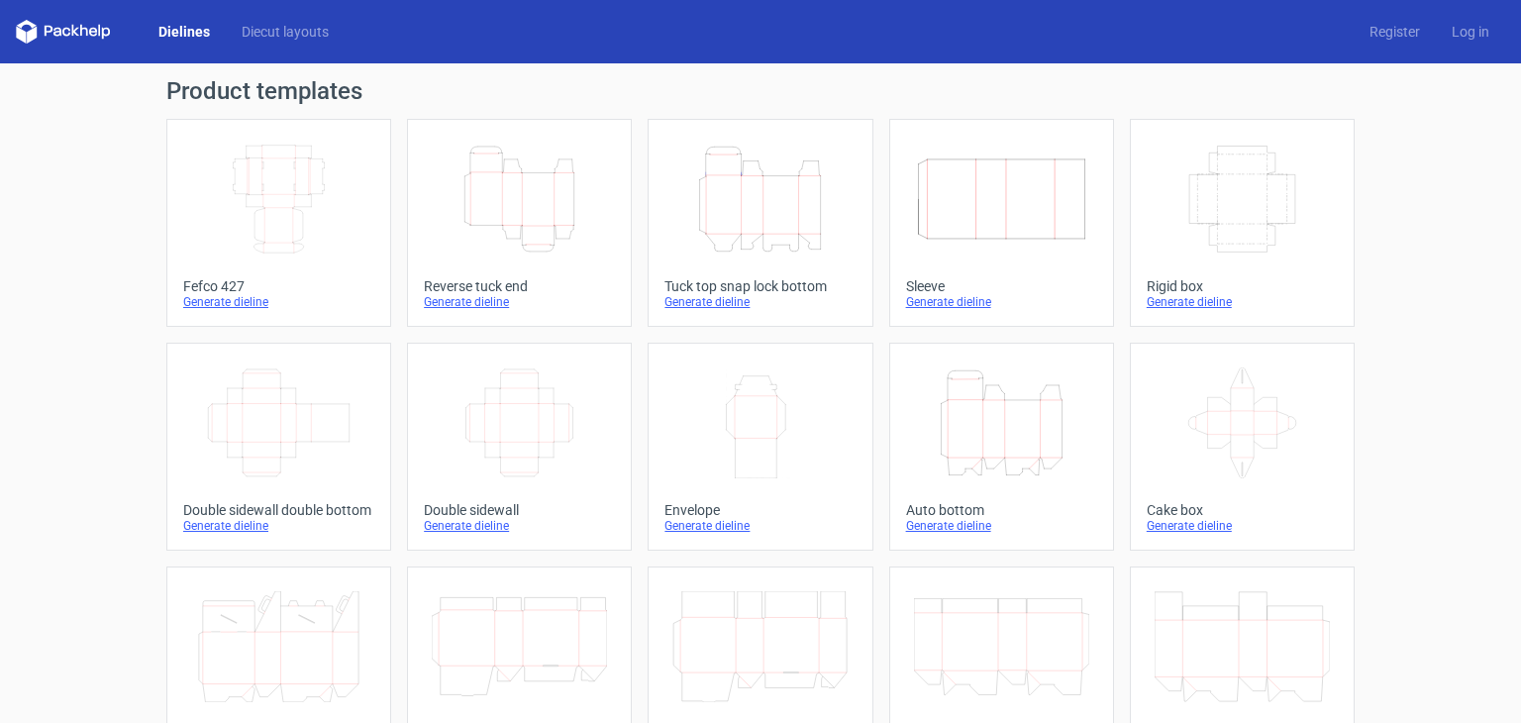
click at [188, 35] on link "Dielines" at bounding box center [184, 32] width 83 height 20
click at [292, 36] on link "Diecut layouts" at bounding box center [285, 32] width 119 height 20
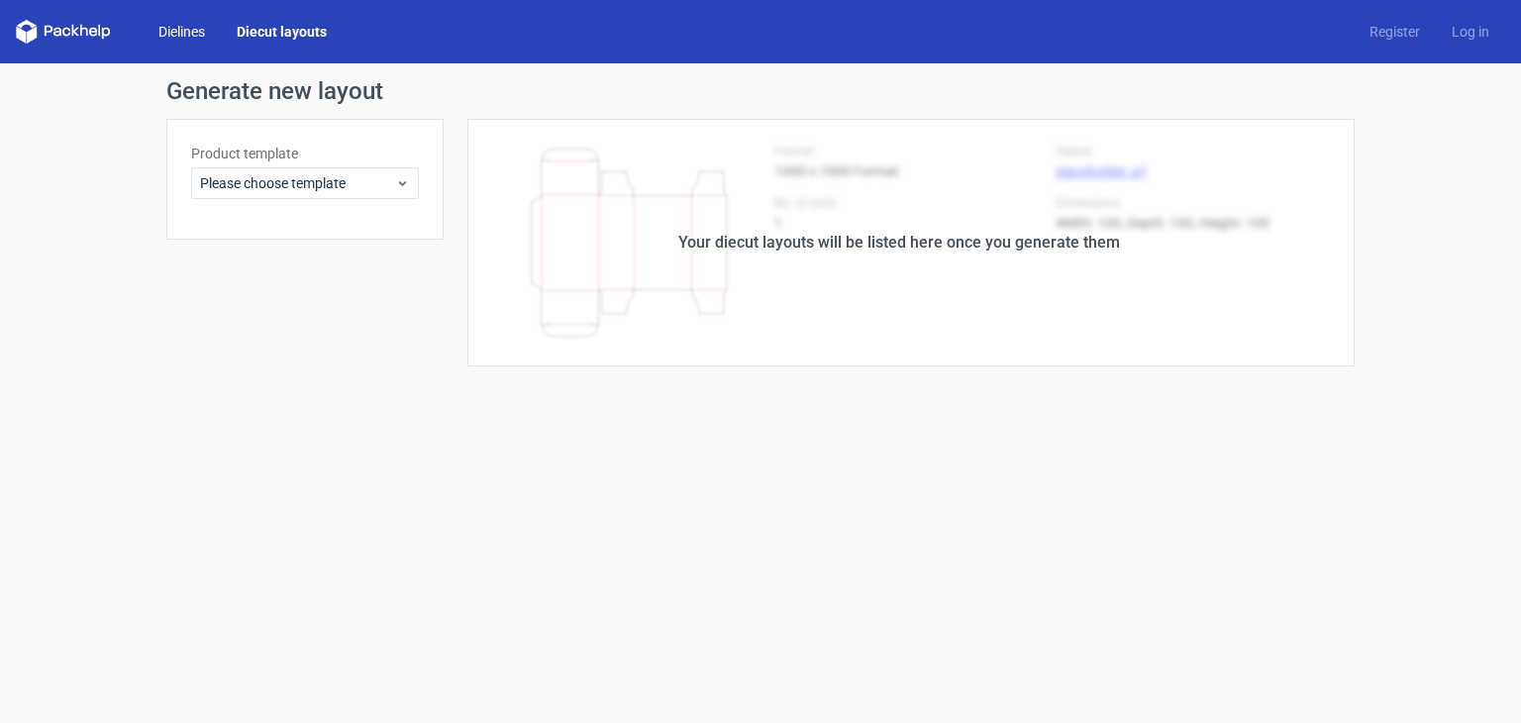
click at [174, 28] on link "Dielines" at bounding box center [182, 32] width 78 height 20
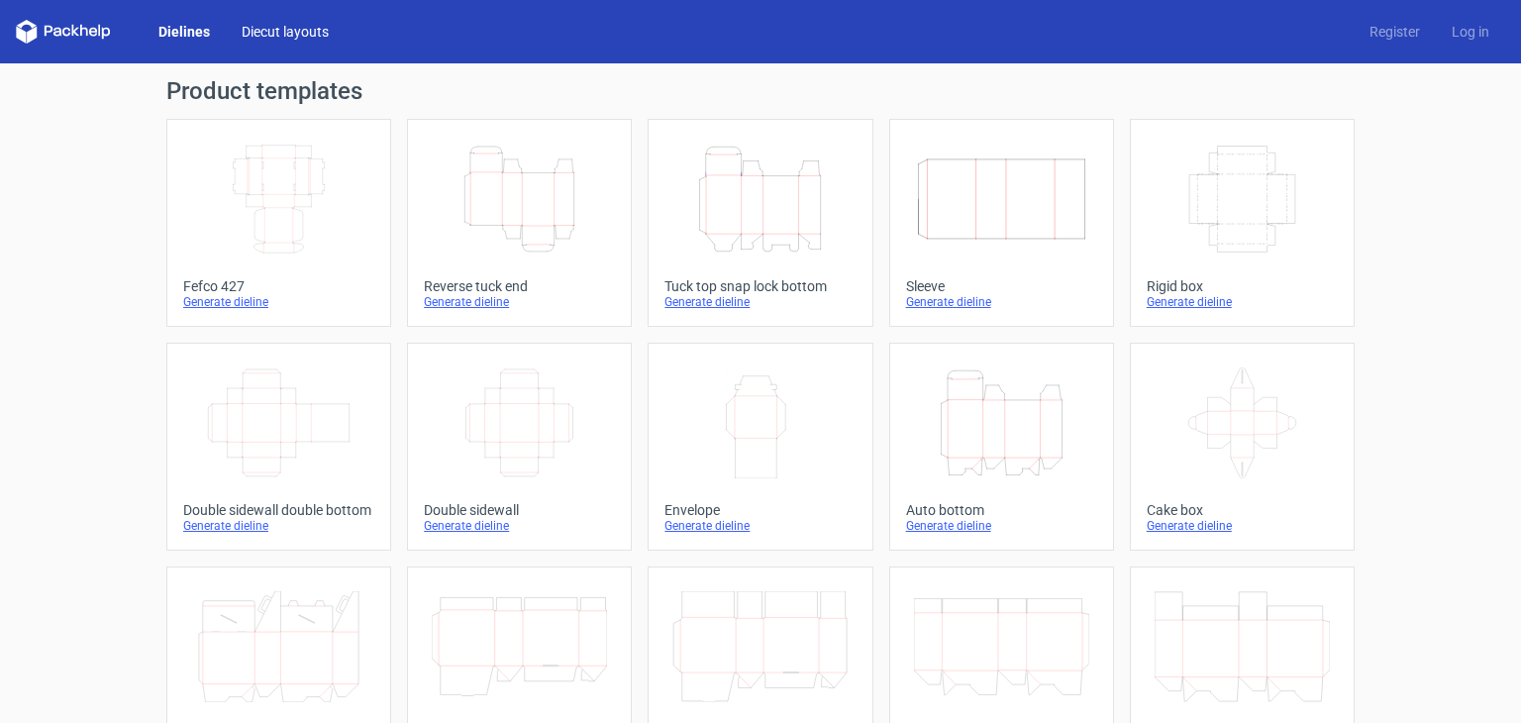
click at [258, 38] on link "Diecut layouts" at bounding box center [285, 32] width 119 height 20
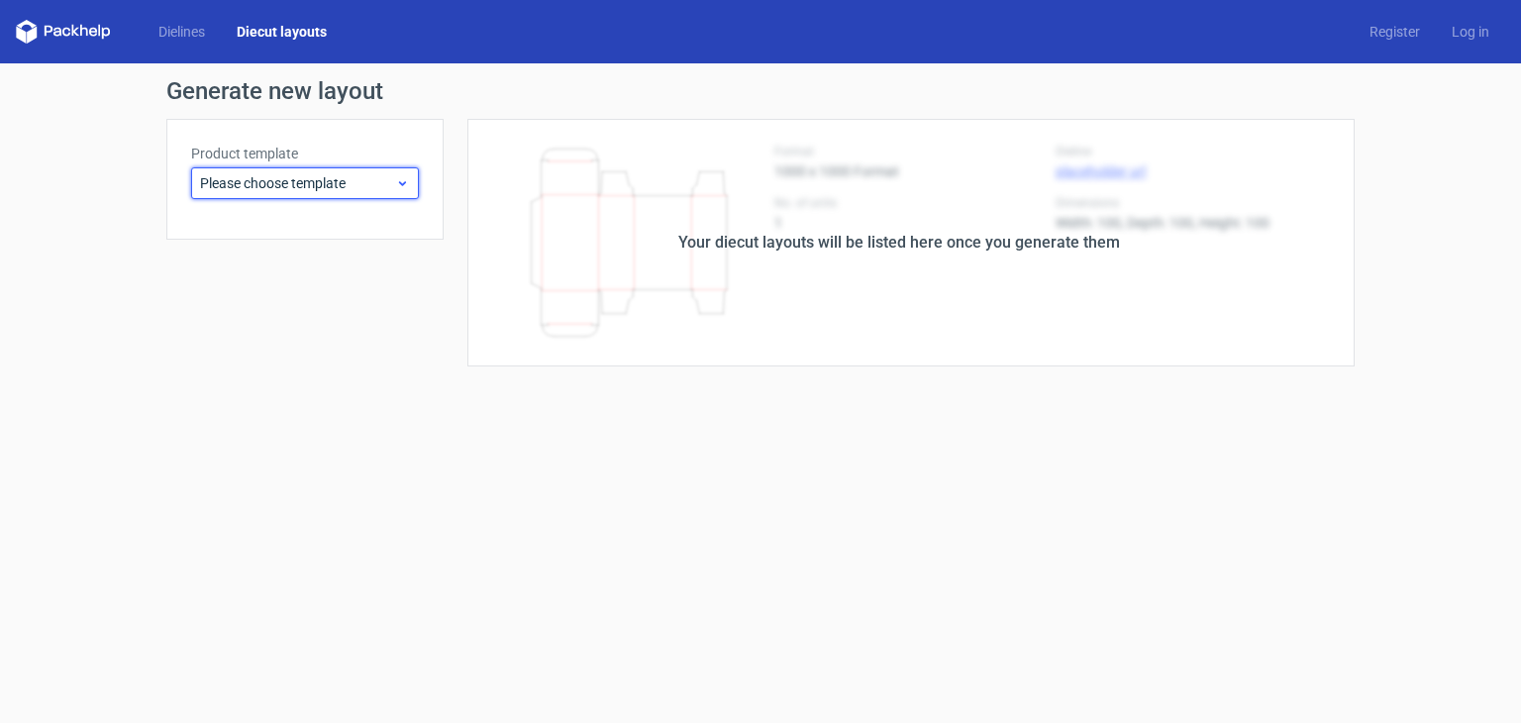
click at [321, 189] on span "Please choose template" at bounding box center [297, 183] width 195 height 20
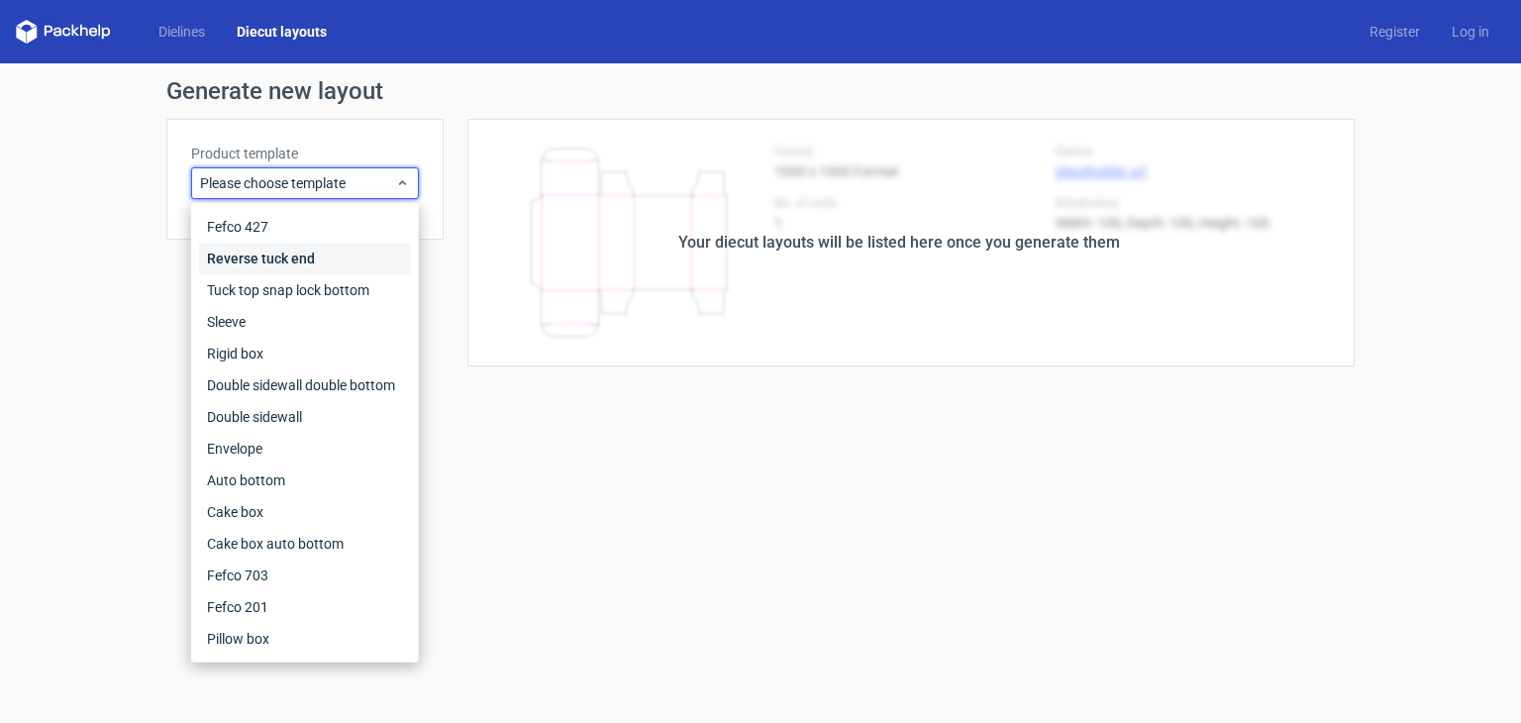
click at [270, 261] on div "Reverse tuck end" at bounding box center [305, 259] width 212 height 32
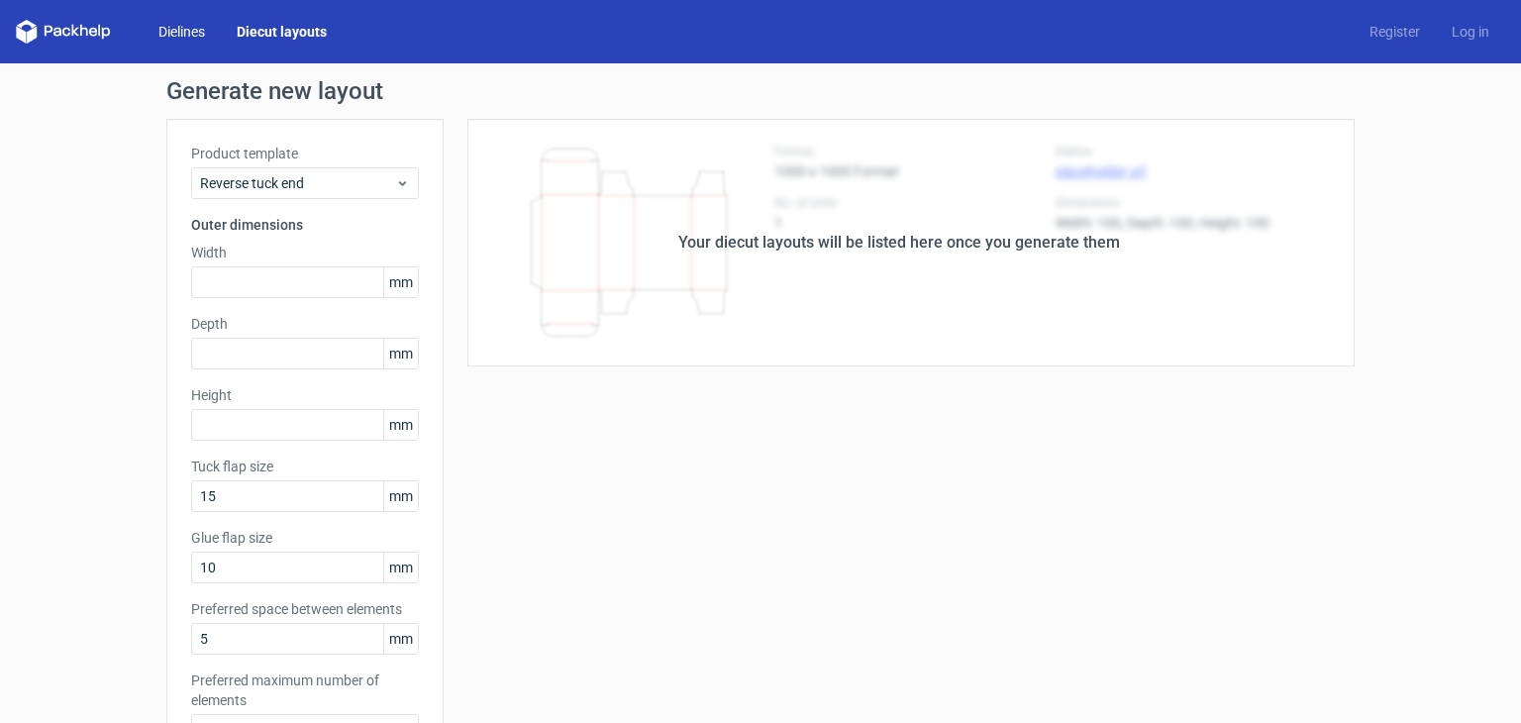
click at [179, 29] on link "Dielines" at bounding box center [182, 32] width 78 height 20
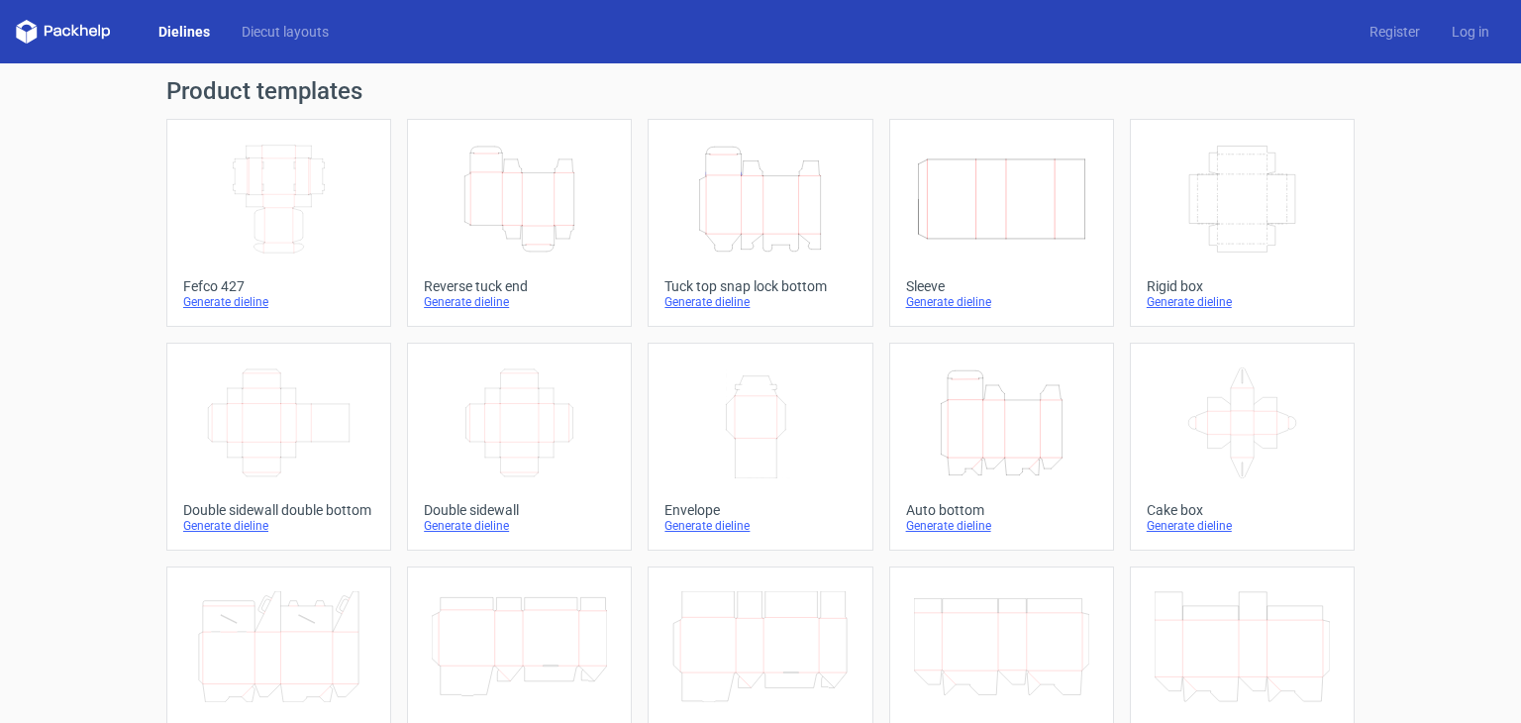
click at [54, 250] on div "Product templates Width Depth Height Fefco 427 Generate dieline Height Depth Wi…" at bounding box center [760, 650] width 1521 height 1175
click at [184, 38] on link "Dielines" at bounding box center [184, 32] width 83 height 20
click at [95, 33] on icon at bounding box center [63, 32] width 95 height 24
click at [71, 30] on polygon at bounding box center [75, 31] width 8 height 12
click at [261, 233] on icon "Width Depth Height" at bounding box center [278, 199] width 175 height 111
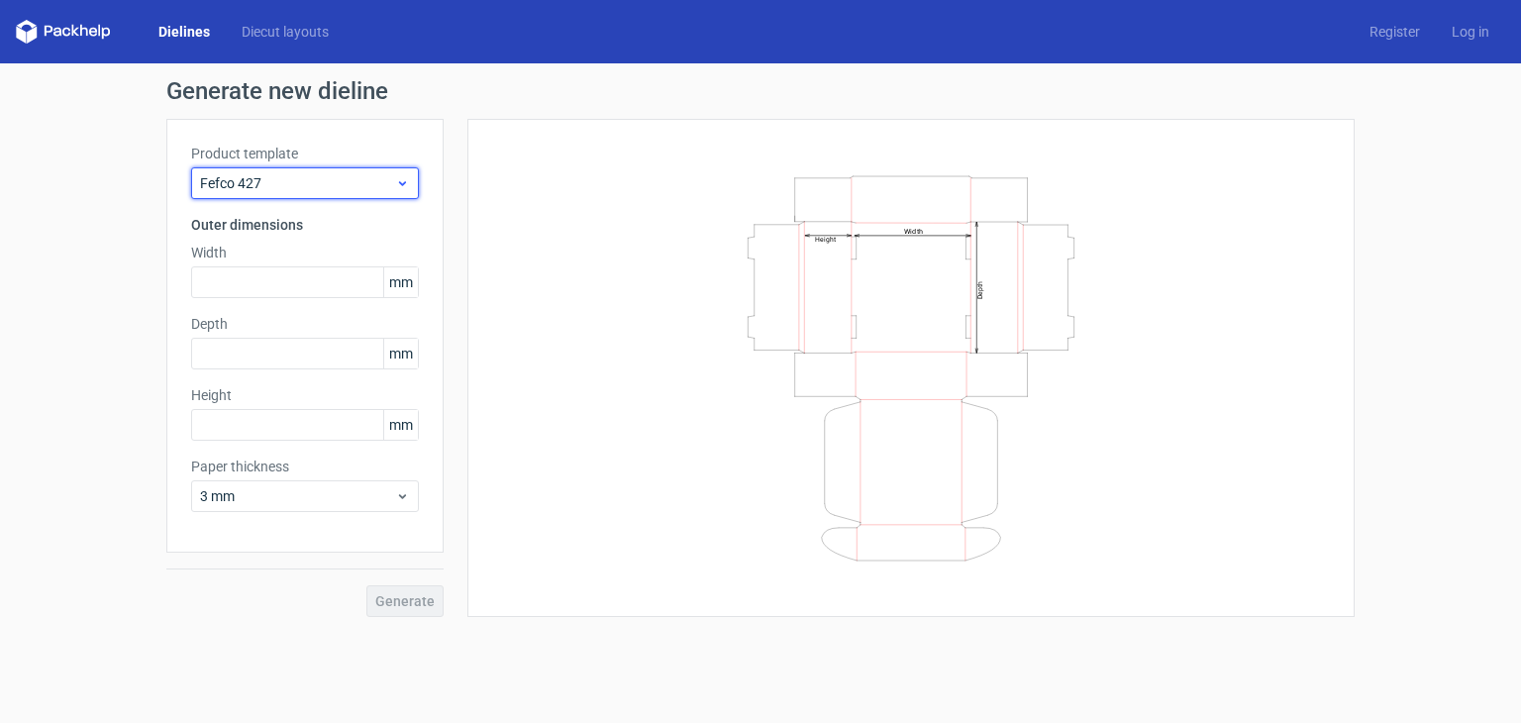
click at [331, 185] on span "Fefco 427" at bounding box center [297, 183] width 195 height 20
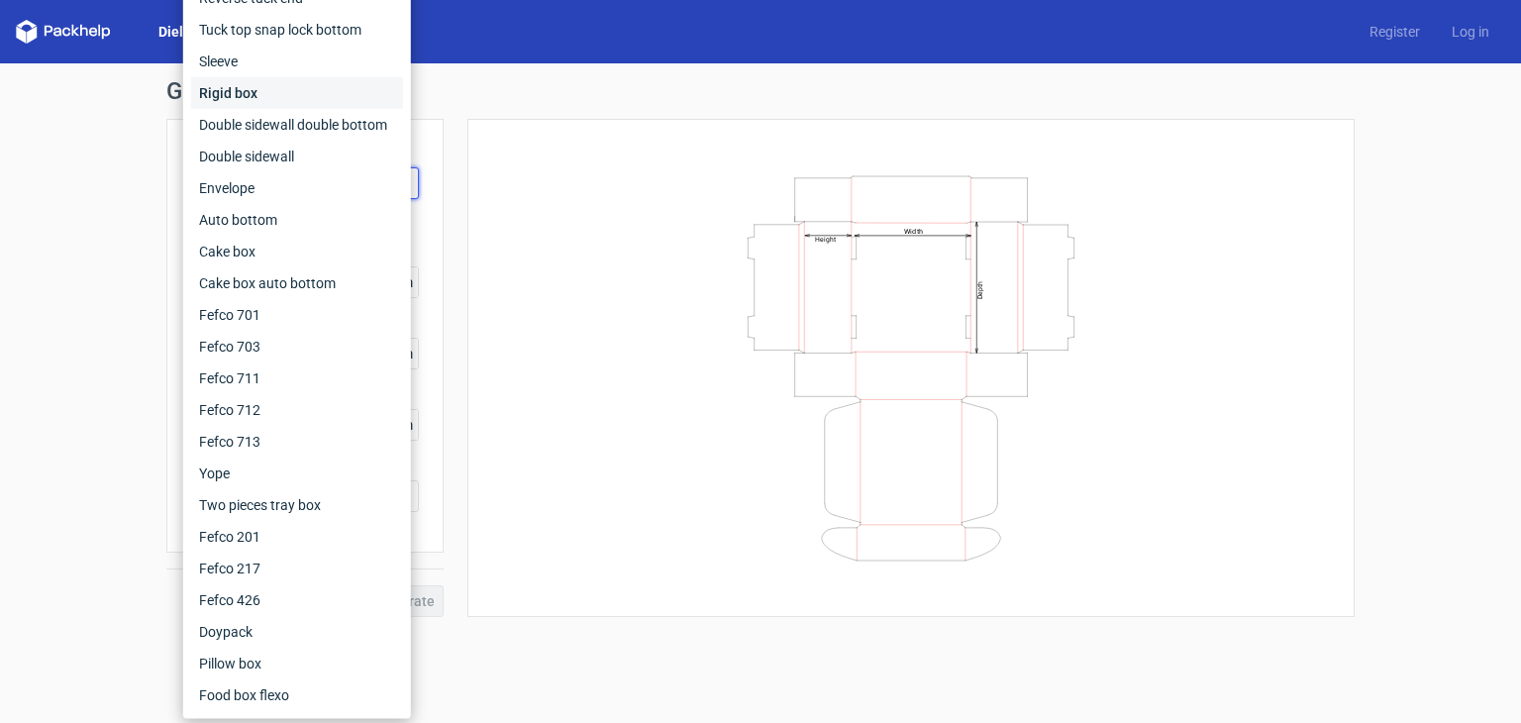
click at [285, 100] on div "Rigid box" at bounding box center [297, 93] width 212 height 32
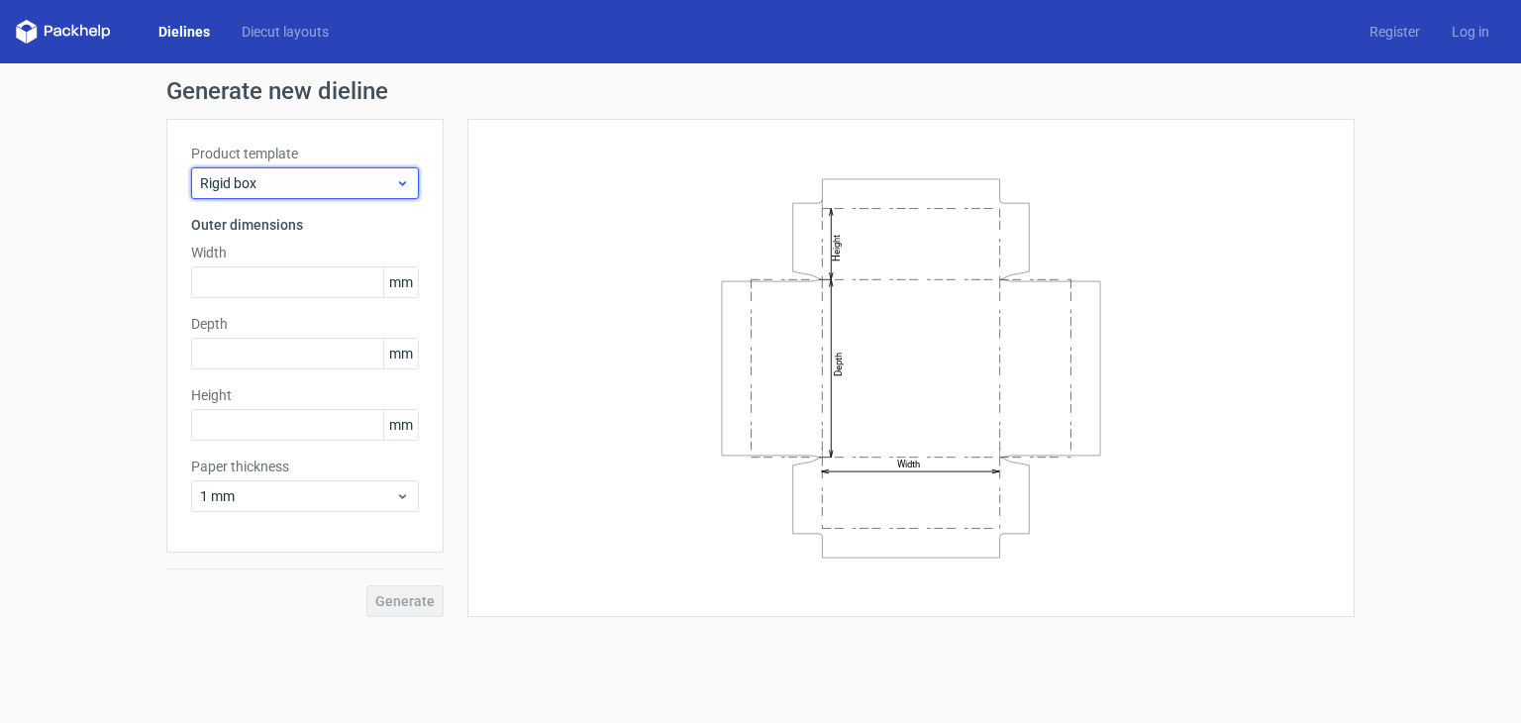
click at [314, 185] on span "Rigid box" at bounding box center [297, 183] width 195 height 20
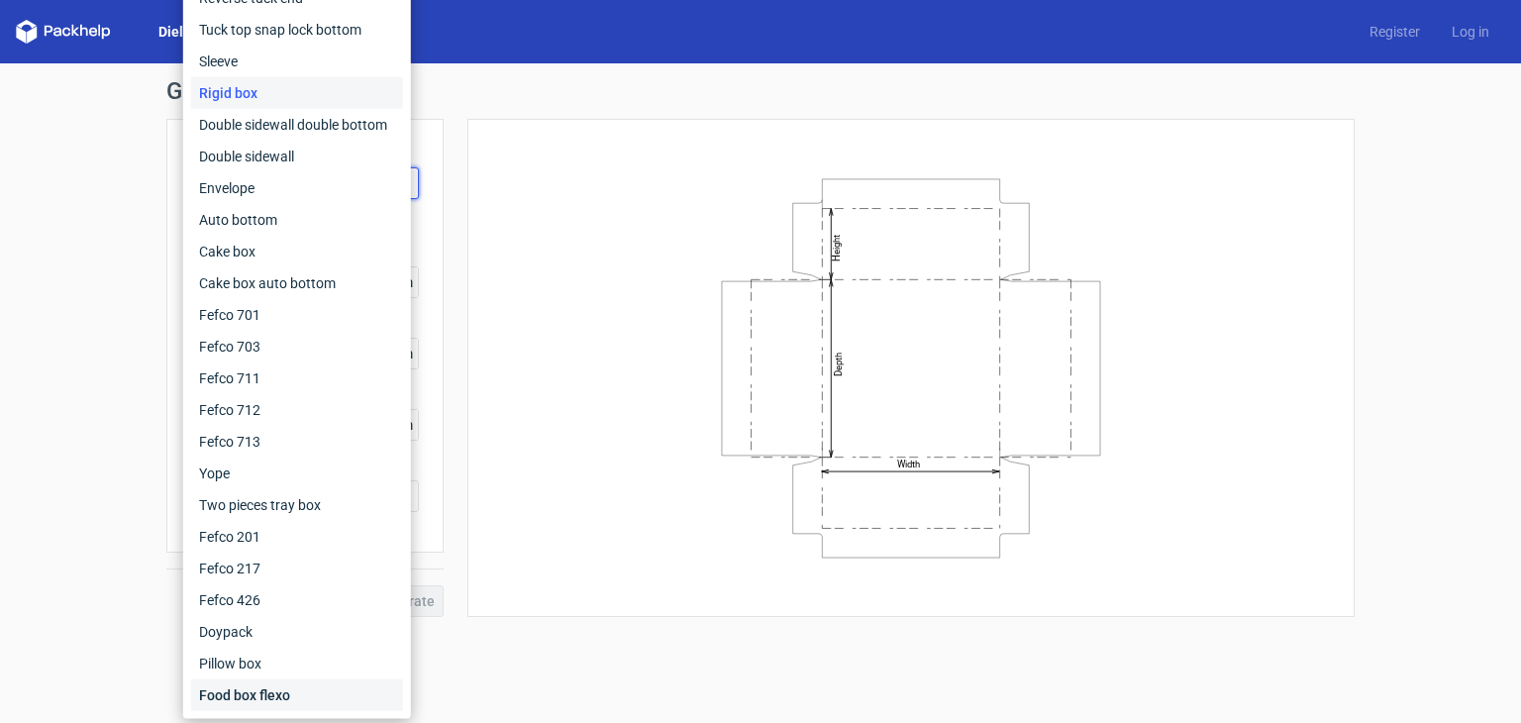
click at [243, 697] on div "Food box flexo" at bounding box center [297, 695] width 212 height 32
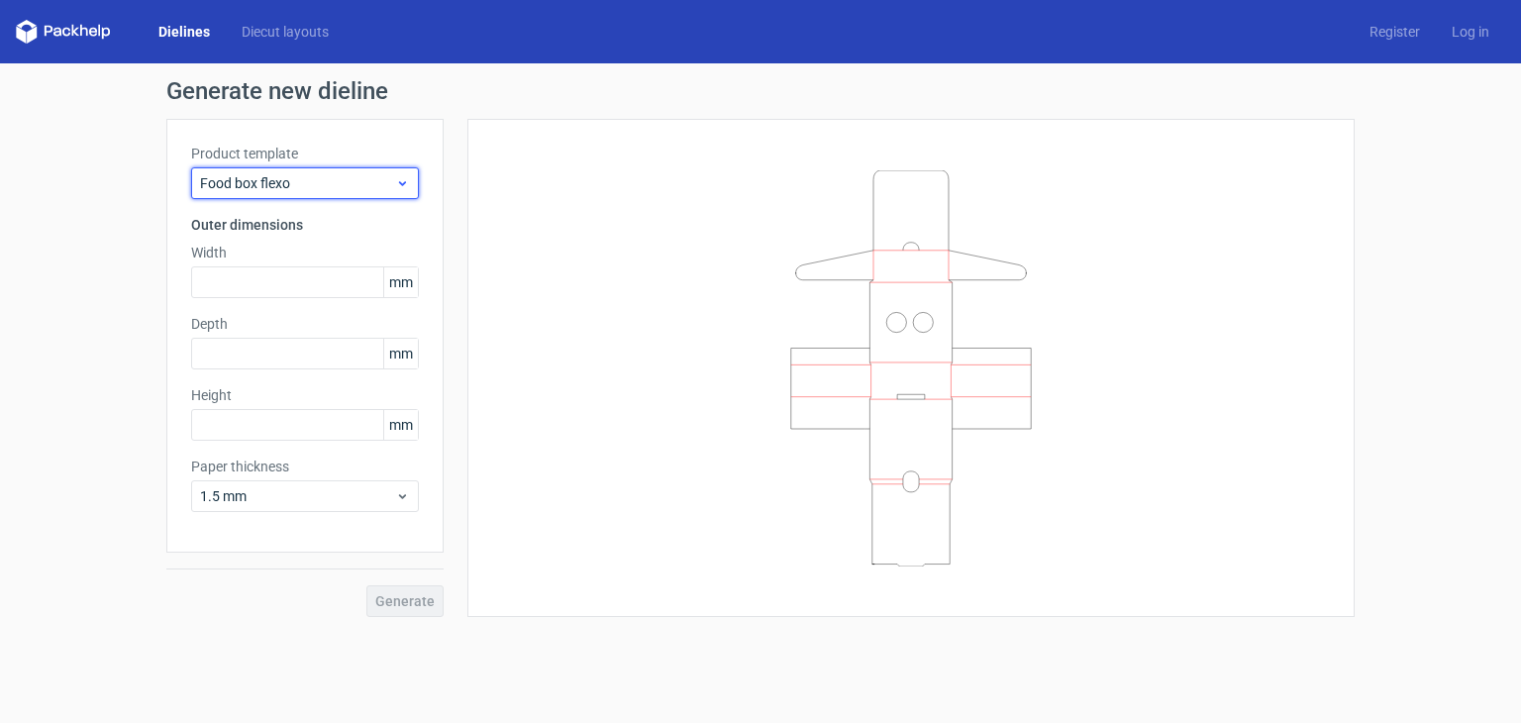
click at [290, 177] on span "Food box flexo" at bounding box center [297, 183] width 195 height 20
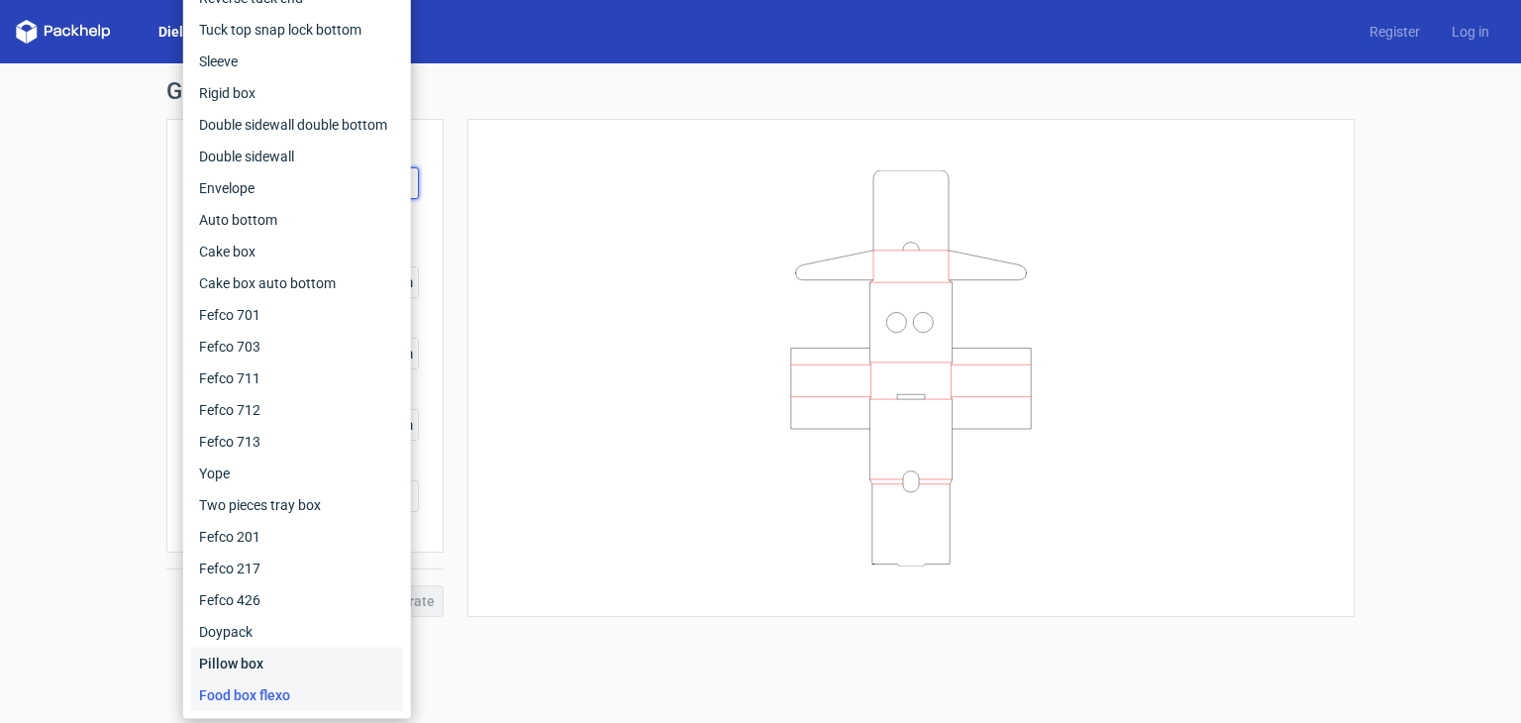
click at [252, 665] on div "Pillow box" at bounding box center [297, 664] width 212 height 32
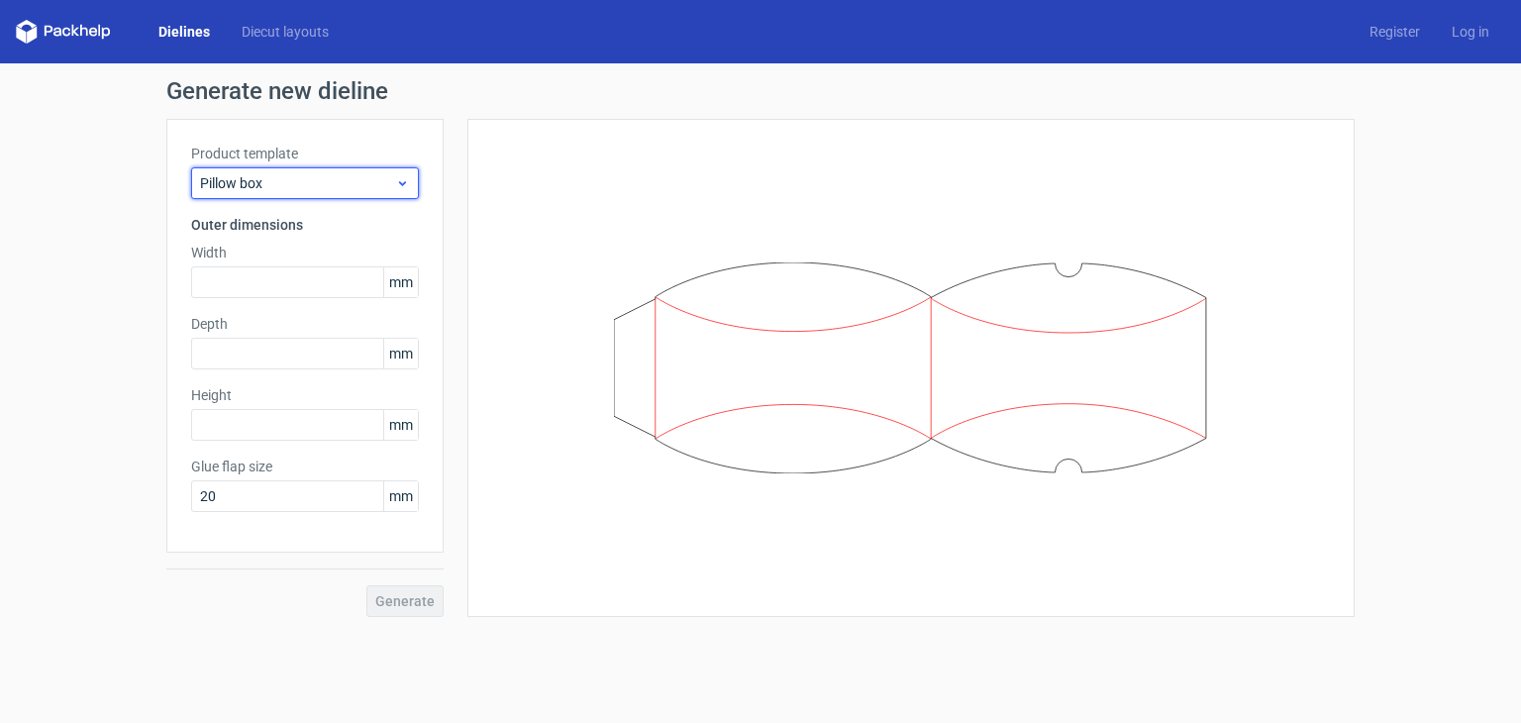
click at [304, 197] on div "Pillow box" at bounding box center [305, 183] width 228 height 32
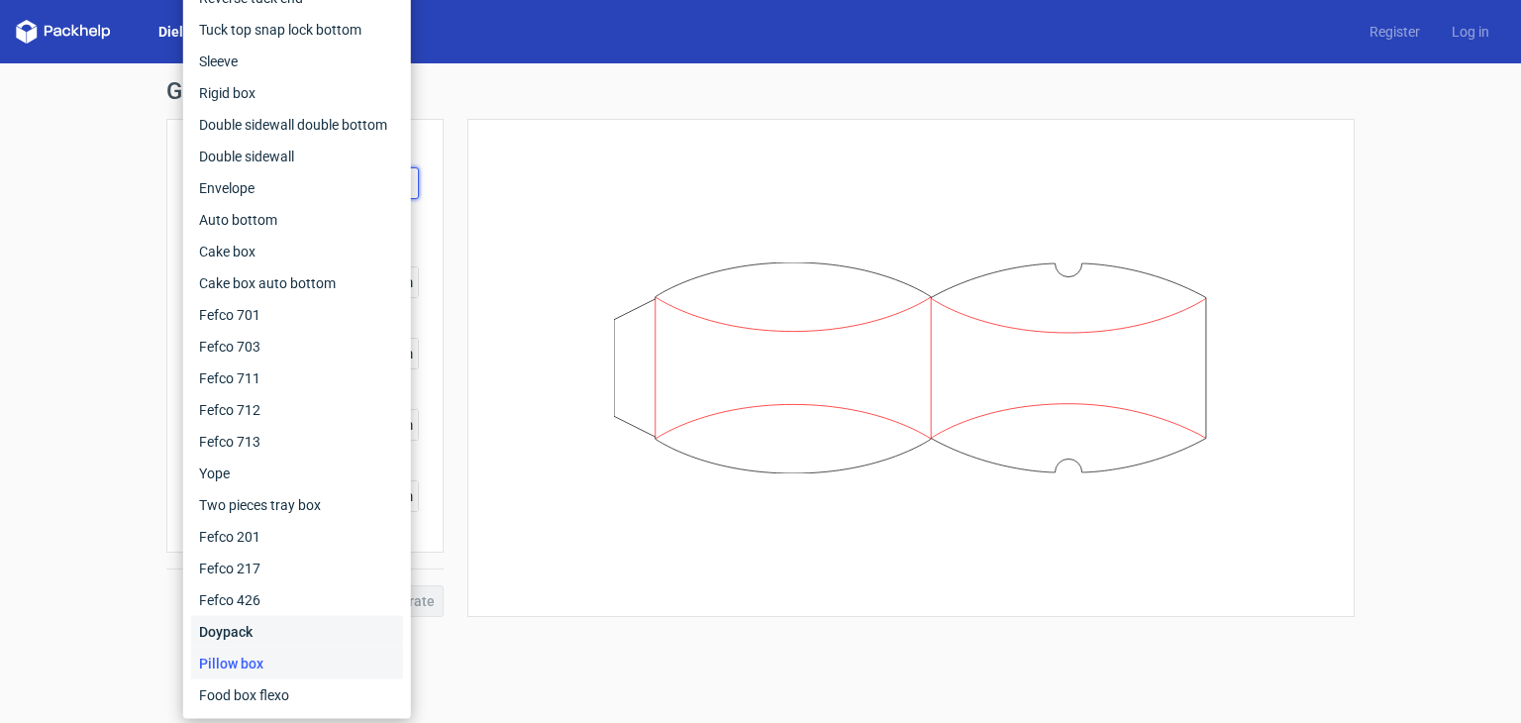
click at [254, 635] on div "Doypack" at bounding box center [297, 632] width 212 height 32
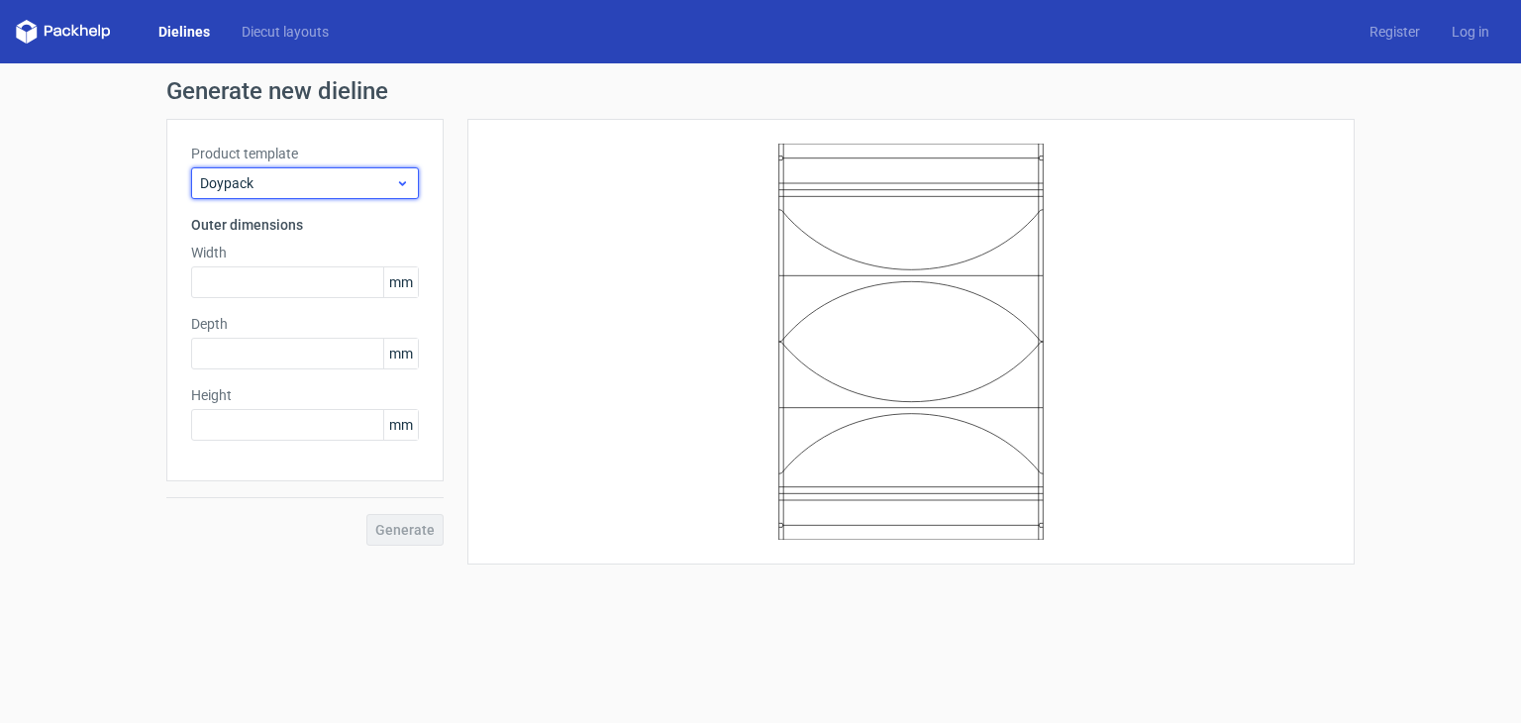
click at [290, 192] on div "Doypack" at bounding box center [305, 183] width 228 height 32
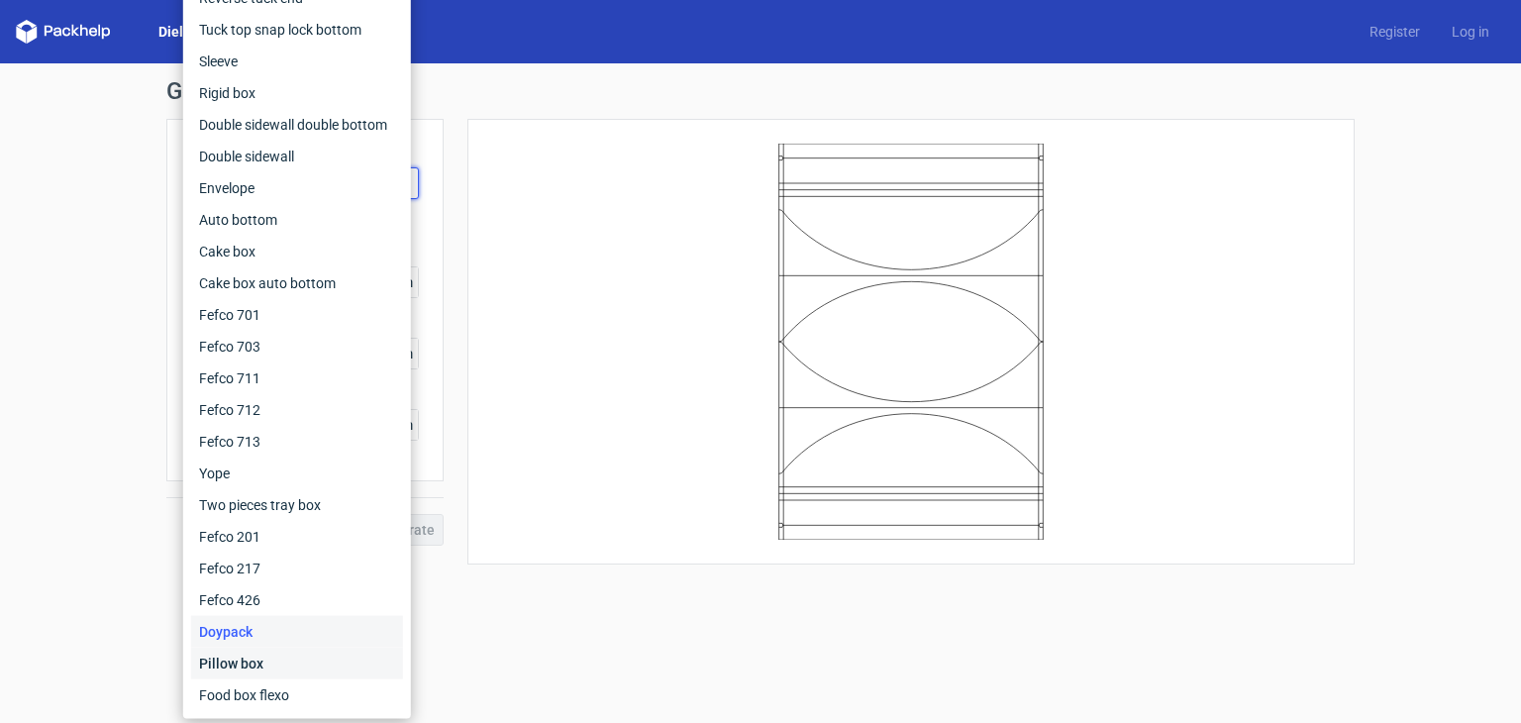
click at [249, 663] on div "Pillow box" at bounding box center [297, 664] width 212 height 32
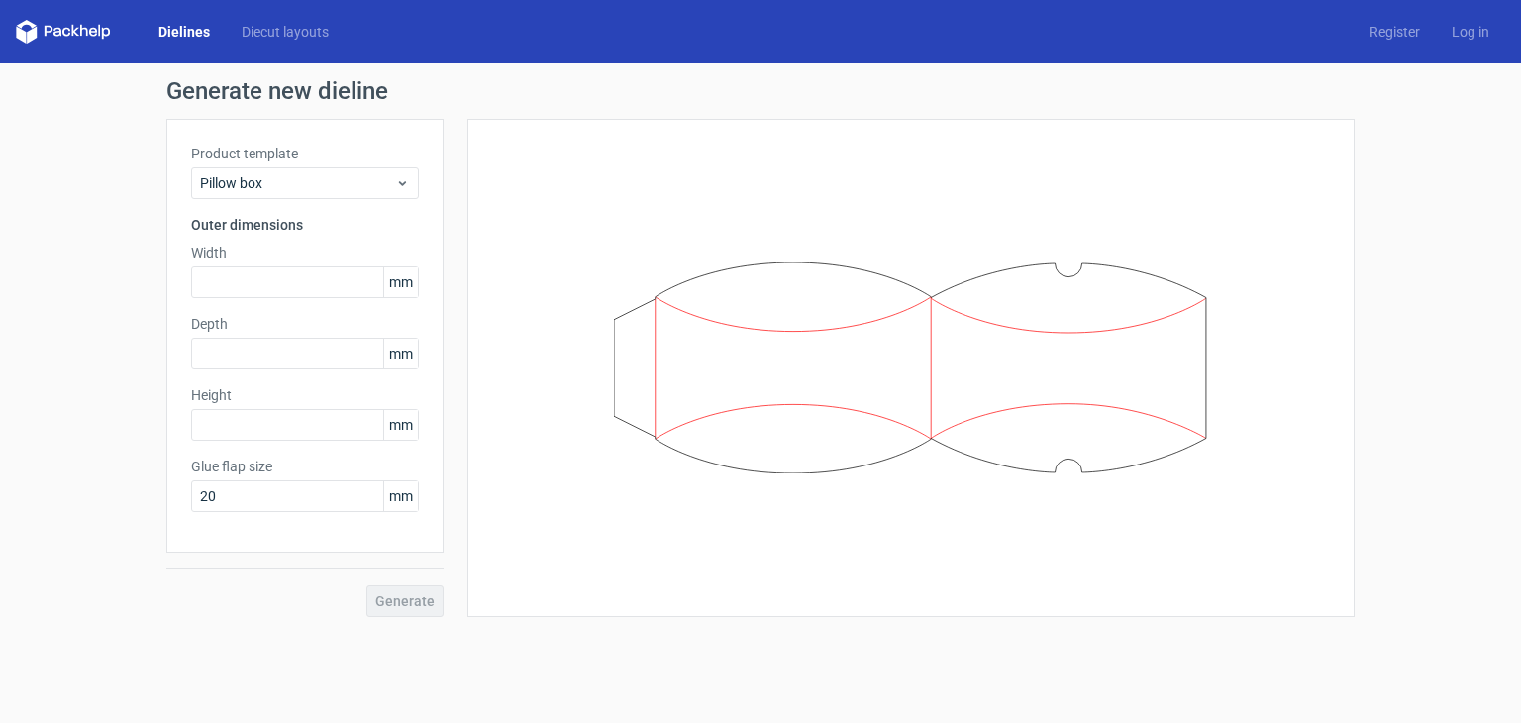
click at [309, 159] on label "Product template" at bounding box center [305, 154] width 228 height 20
click at [300, 184] on span "Pillow box" at bounding box center [297, 183] width 195 height 20
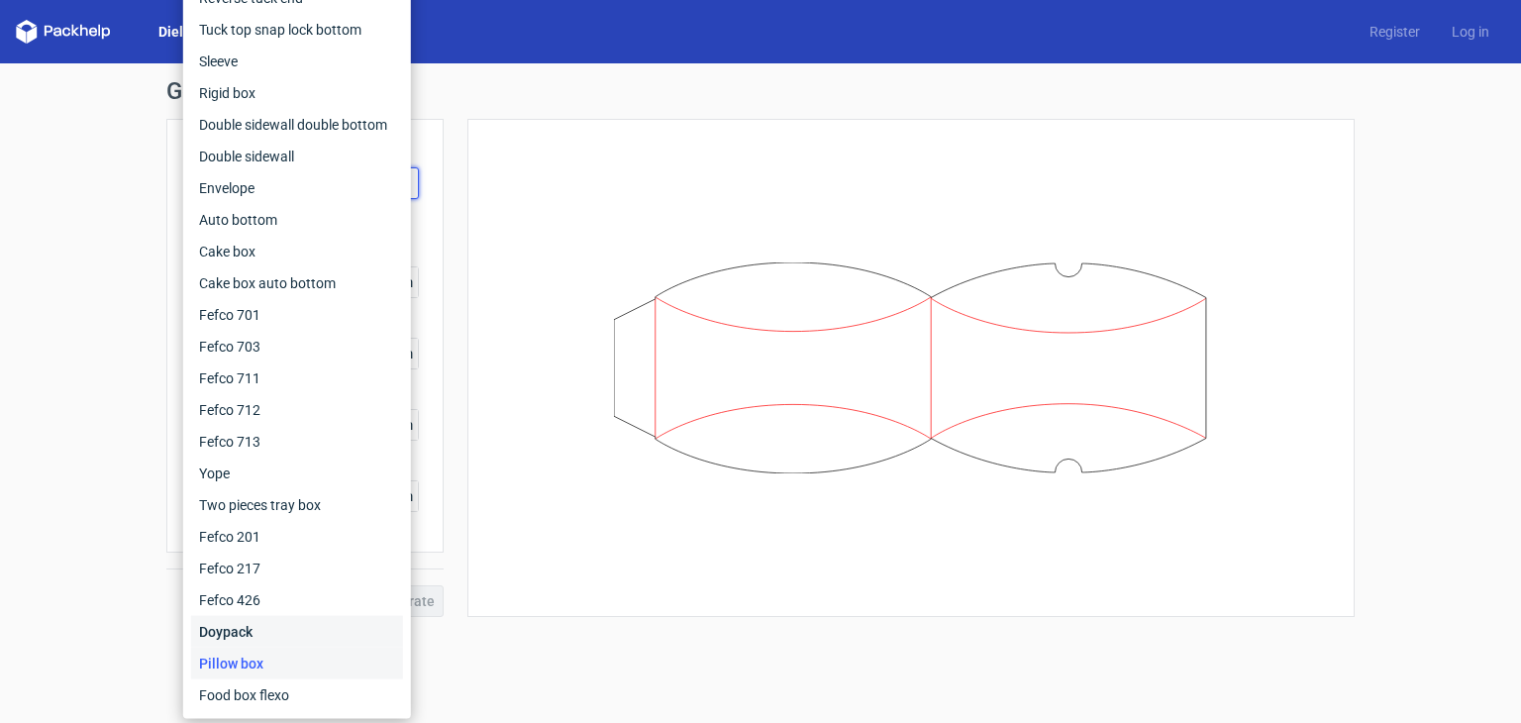
click at [254, 630] on div "Doypack" at bounding box center [297, 632] width 212 height 32
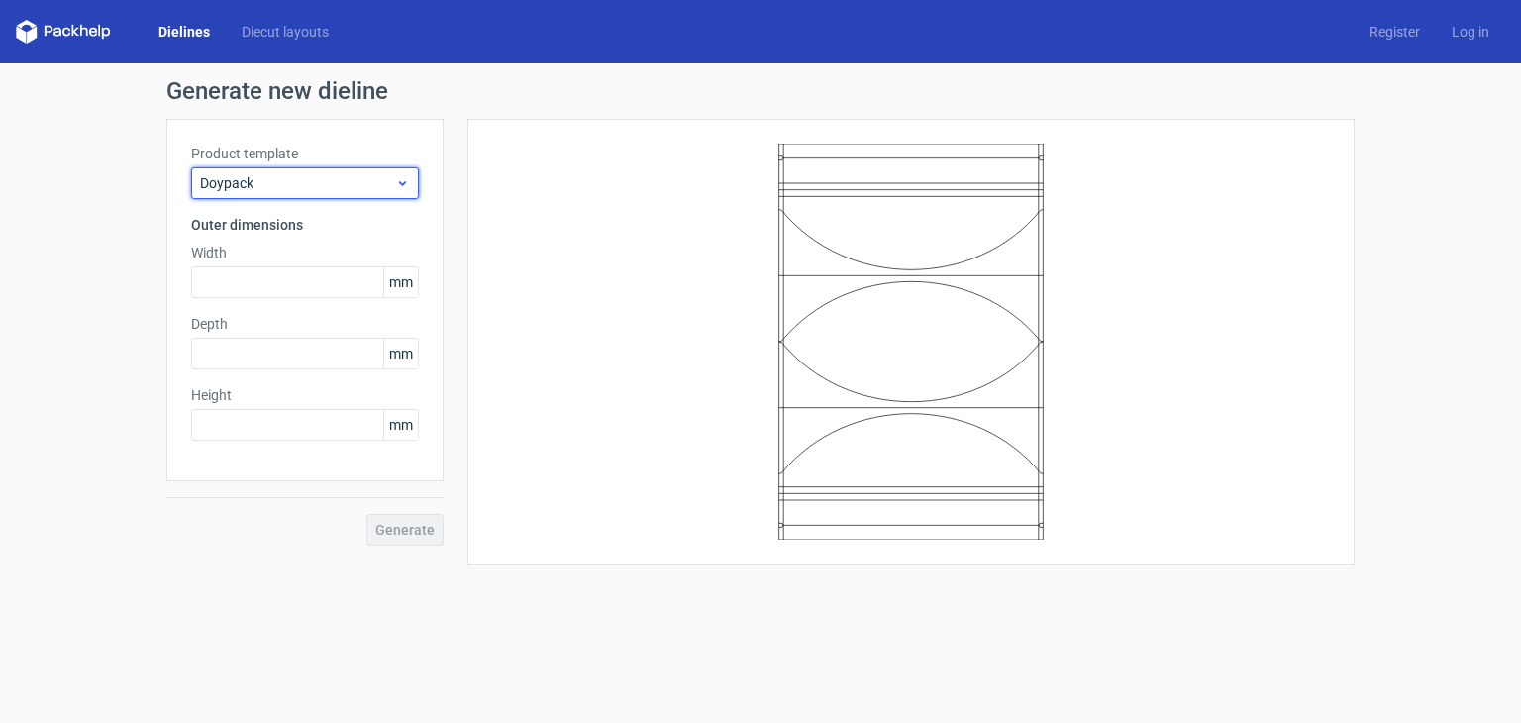
click at [311, 180] on span "Doypack" at bounding box center [297, 183] width 195 height 20
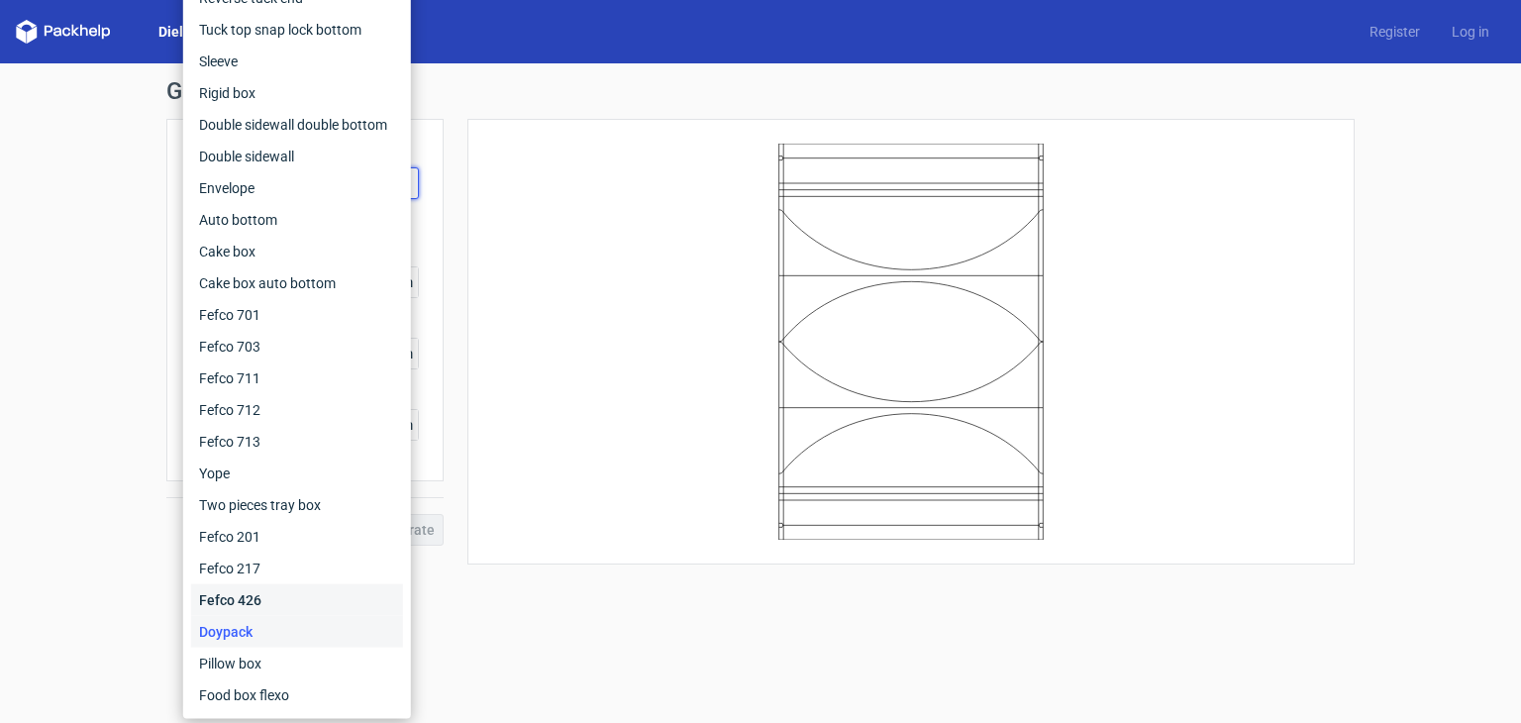
click at [256, 599] on div "Fefco 426" at bounding box center [297, 600] width 212 height 32
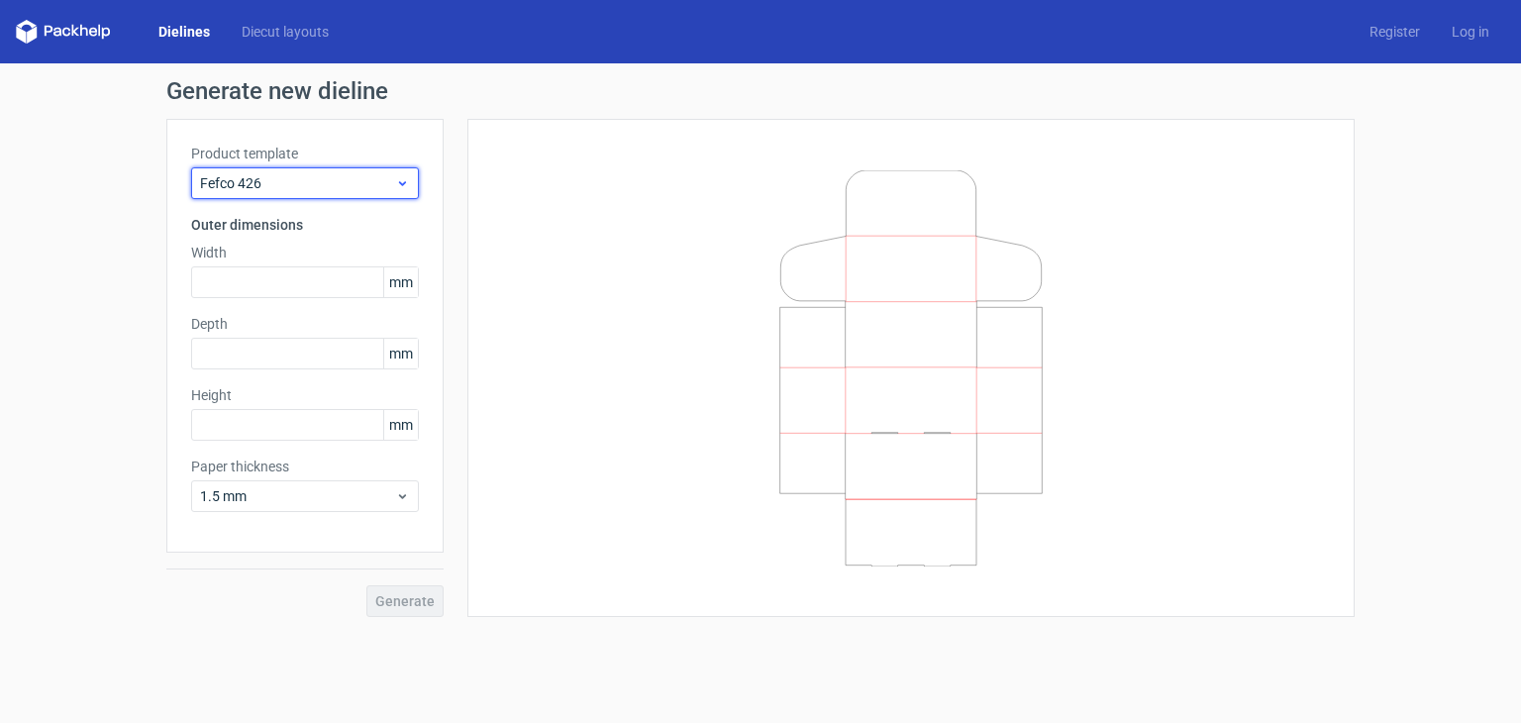
click at [300, 183] on span "Fefco 426" at bounding box center [297, 183] width 195 height 20
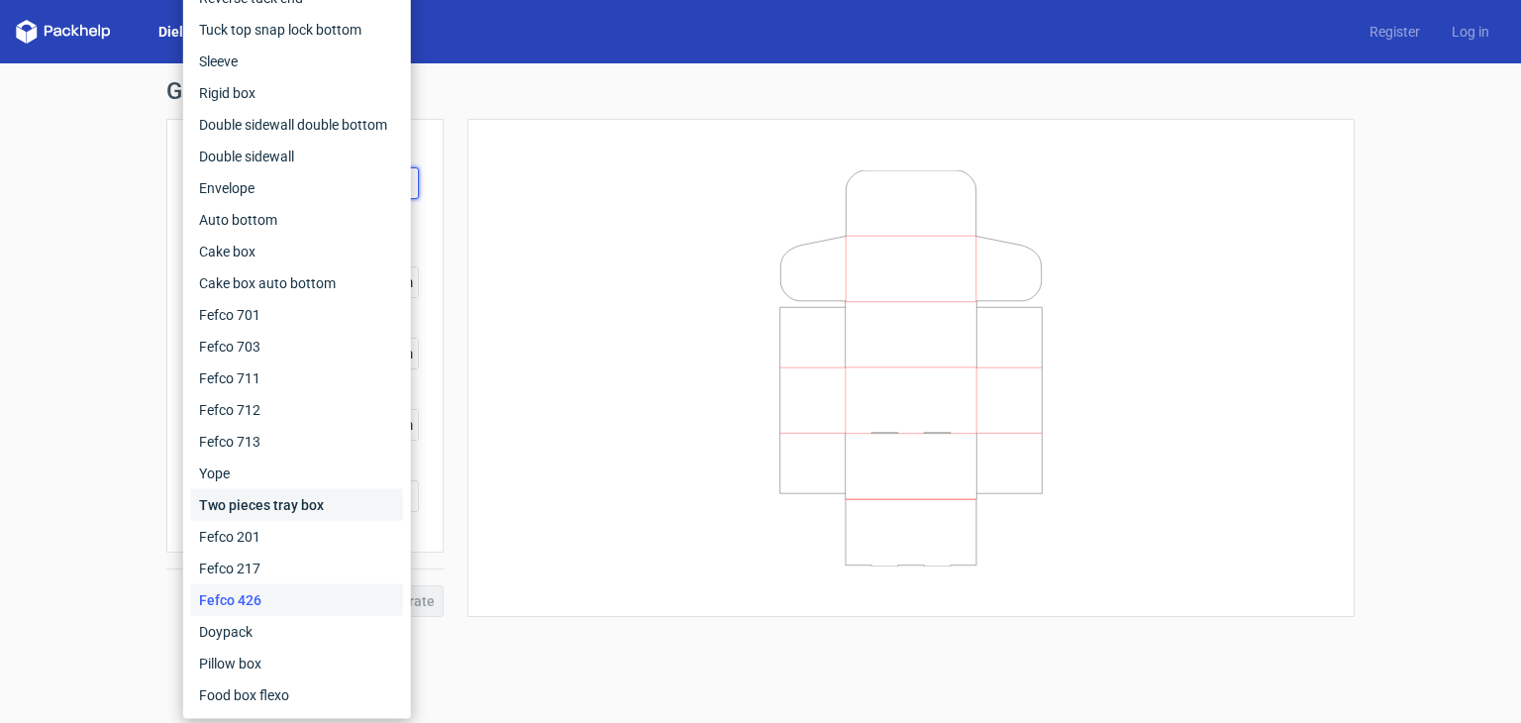
click at [253, 501] on div "Two pieces tray box" at bounding box center [297, 505] width 212 height 32
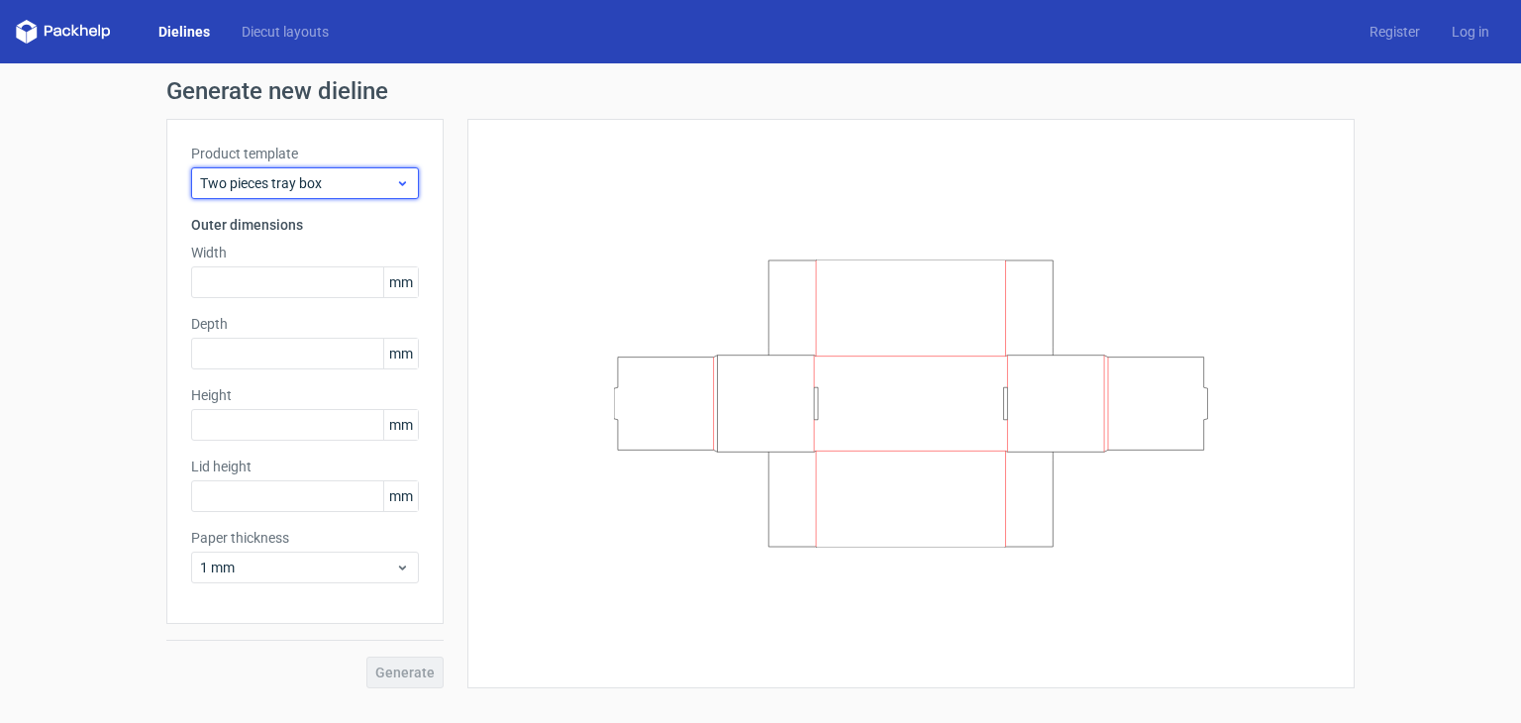
click at [297, 183] on span "Two pieces tray box" at bounding box center [297, 183] width 195 height 20
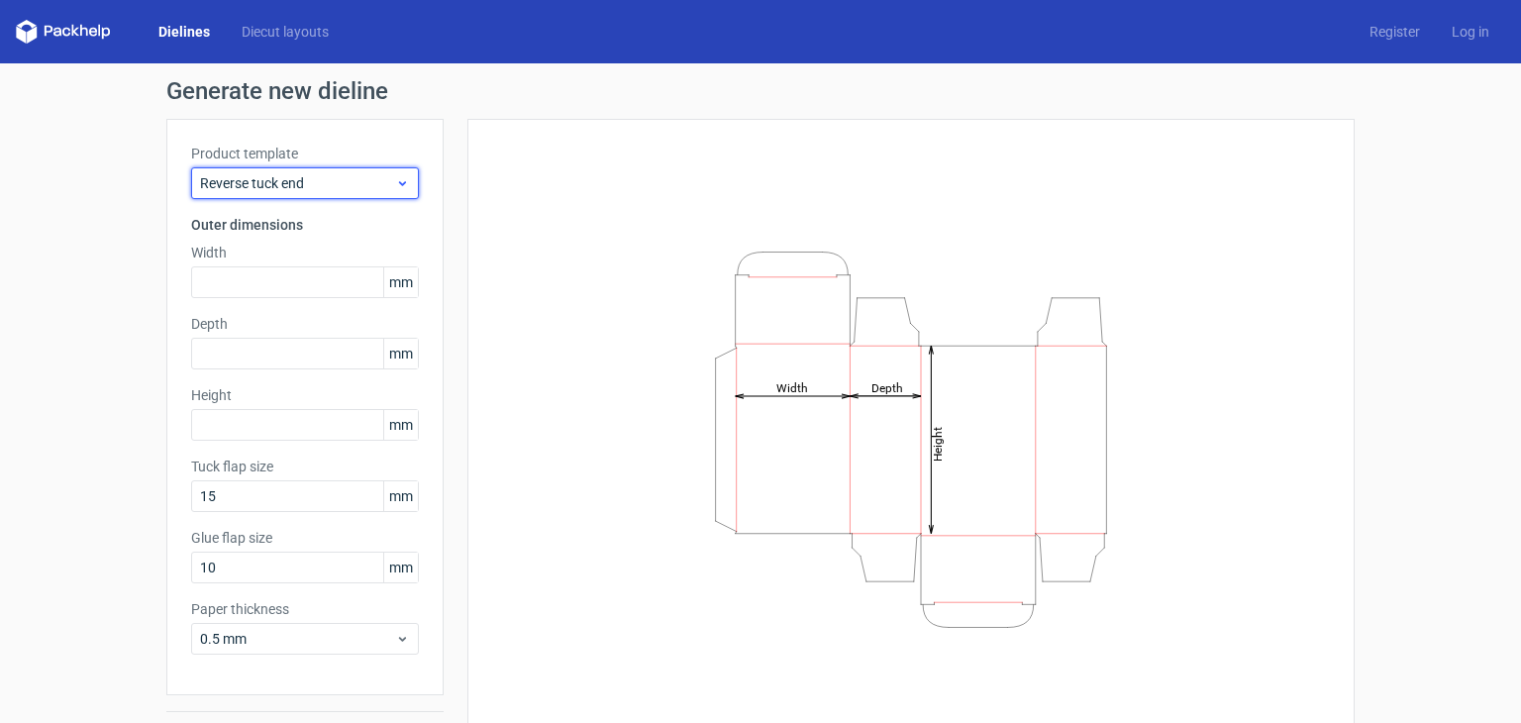
click at [287, 183] on span "Reverse tuck end" at bounding box center [297, 183] width 195 height 20
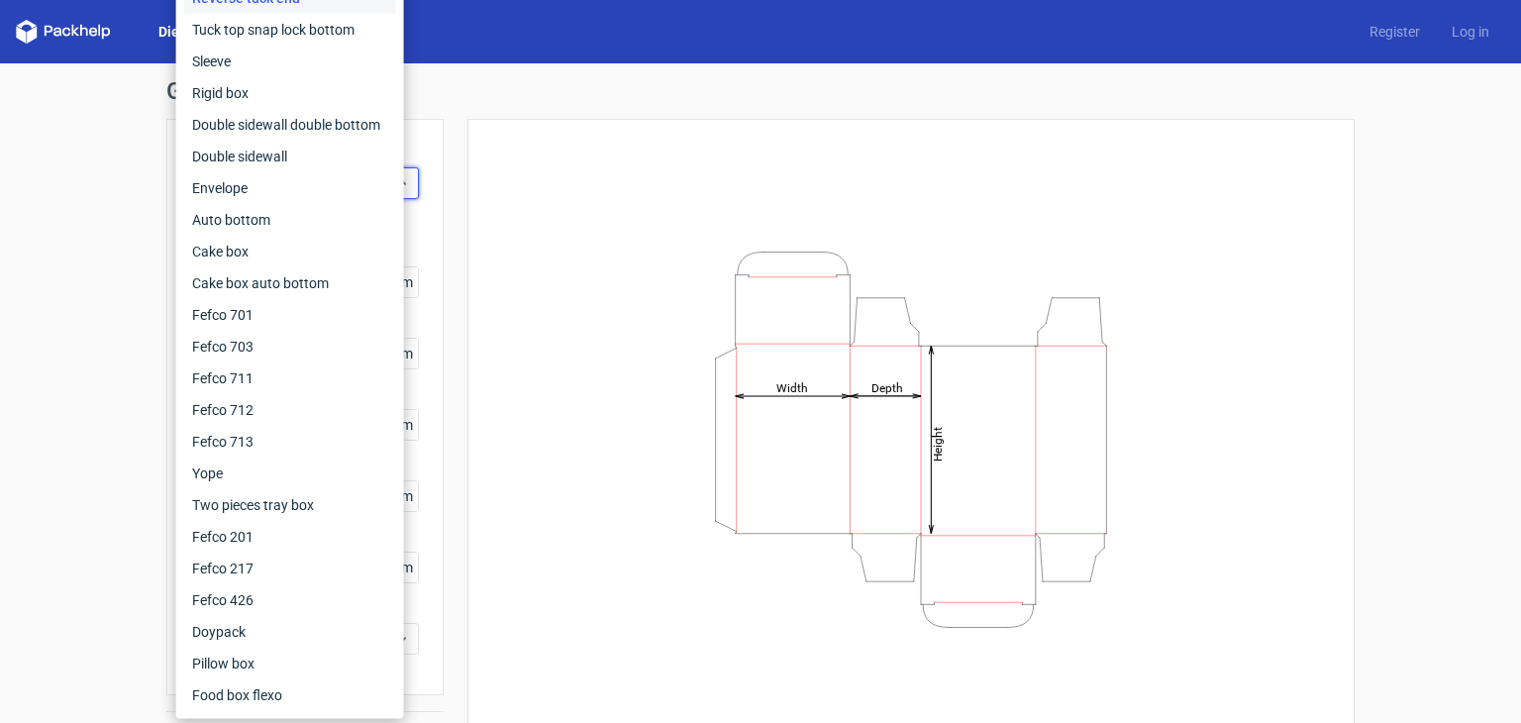
click at [112, 183] on div "Generate new dieline Product template Reverse tuck end Outer dimensions Width m…" at bounding box center [760, 419] width 1521 height 712
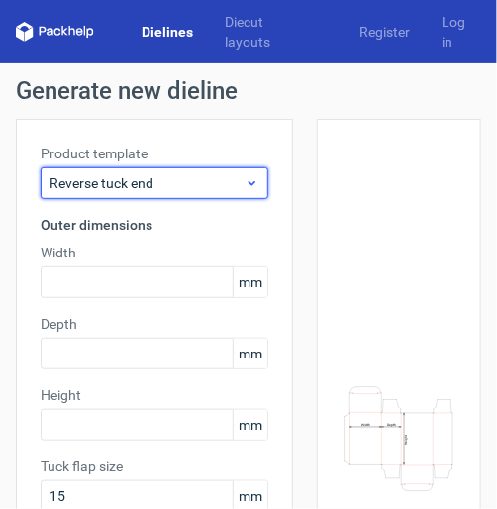
click at [214, 187] on span "Reverse tuck end" at bounding box center [147, 183] width 195 height 20
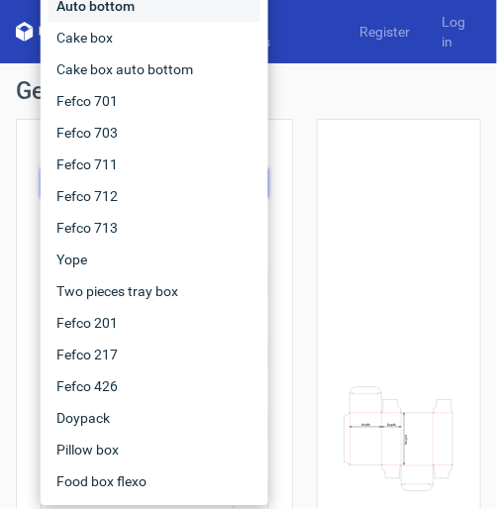
click at [102, 9] on div "Auto bottom" at bounding box center [155, 6] width 212 height 32
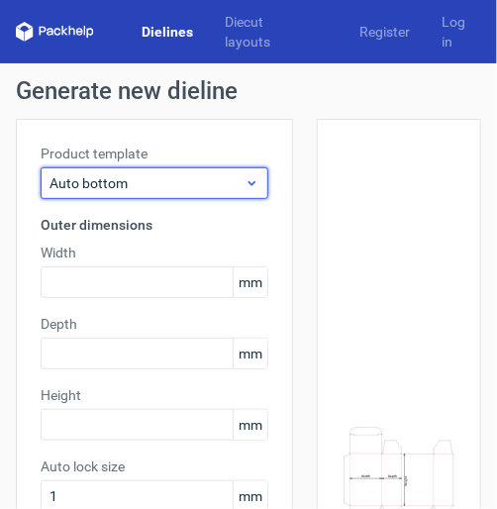
click at [178, 181] on span "Auto bottom" at bounding box center [147, 183] width 195 height 20
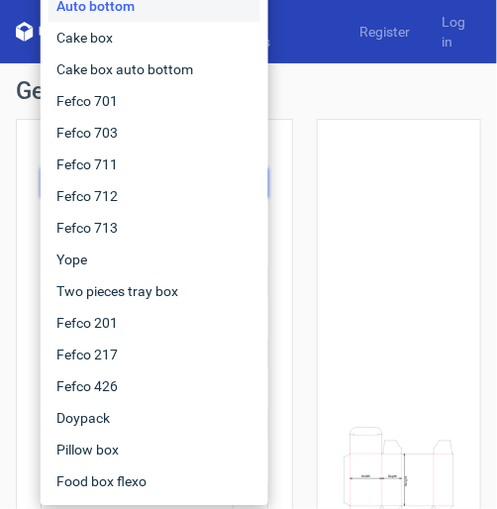
click at [117, 4] on div "Auto bottom" at bounding box center [155, 6] width 212 height 32
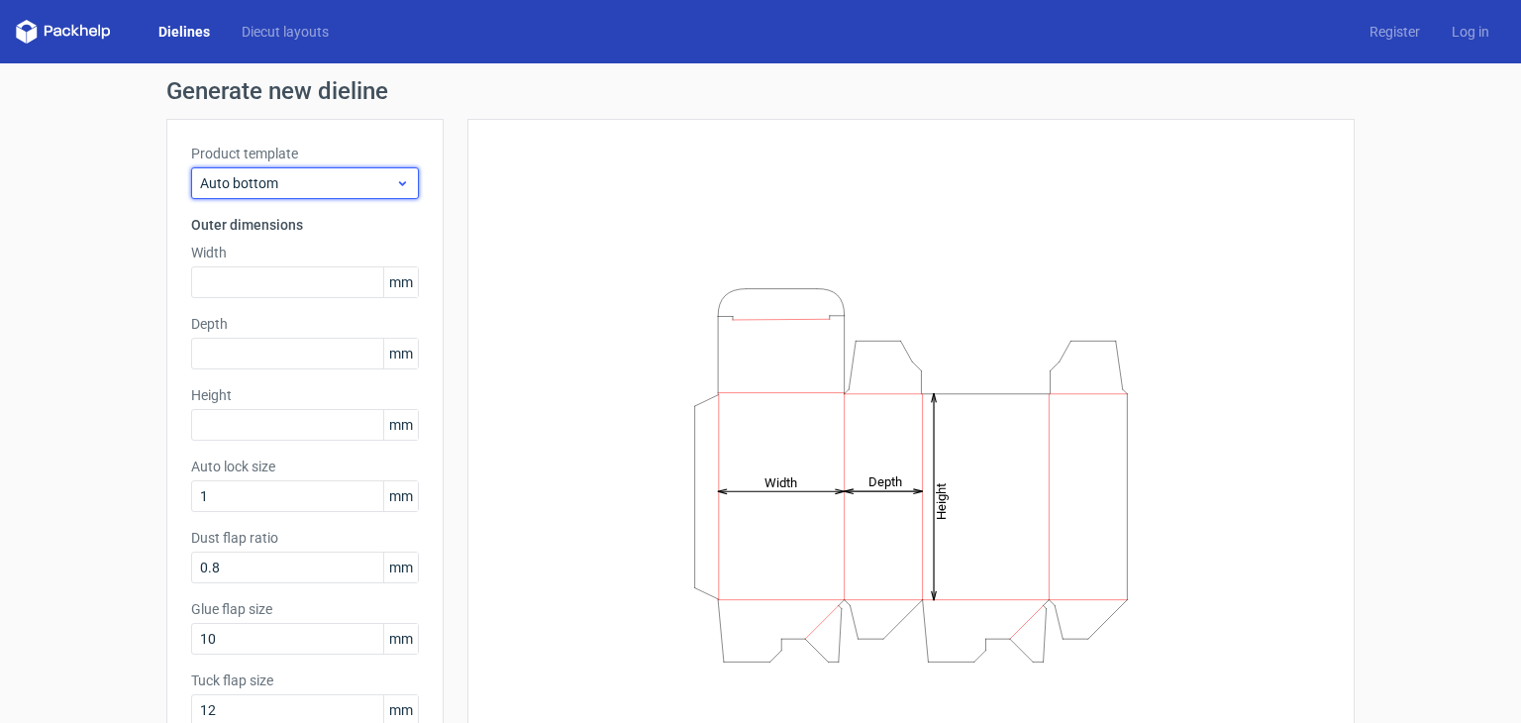
click at [325, 178] on span "Auto bottom" at bounding box center [297, 183] width 195 height 20
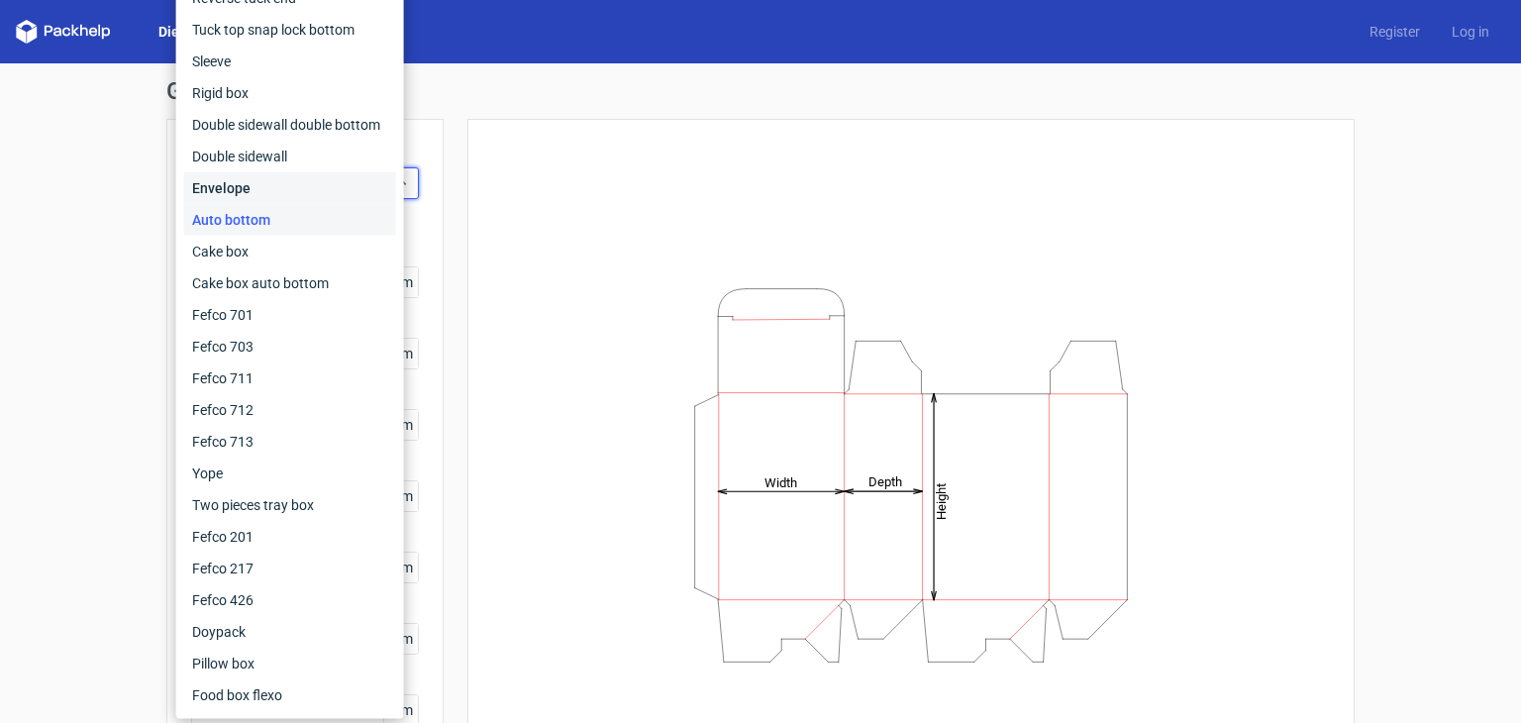
click at [242, 191] on div "Envelope" at bounding box center [290, 188] width 212 height 32
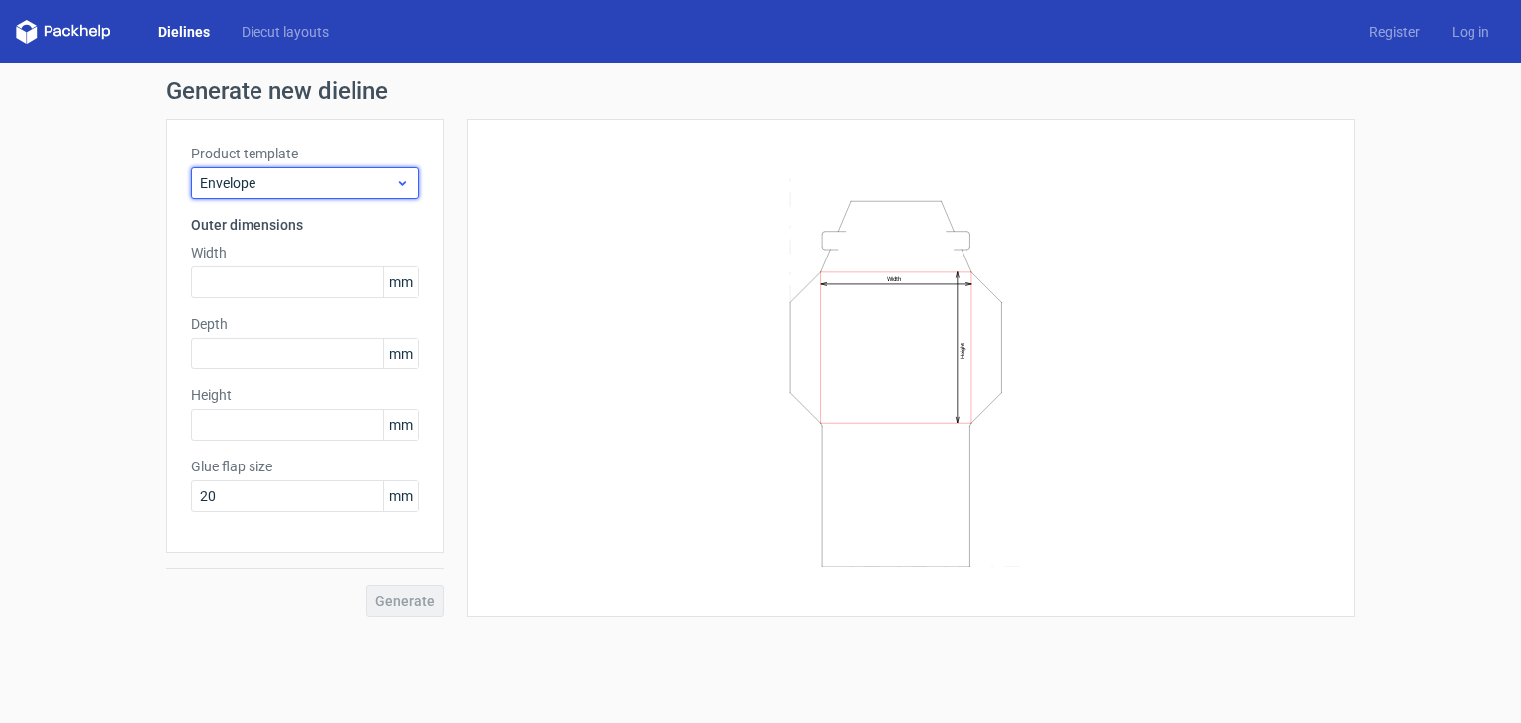
click at [296, 182] on span "Envelope" at bounding box center [297, 183] width 195 height 20
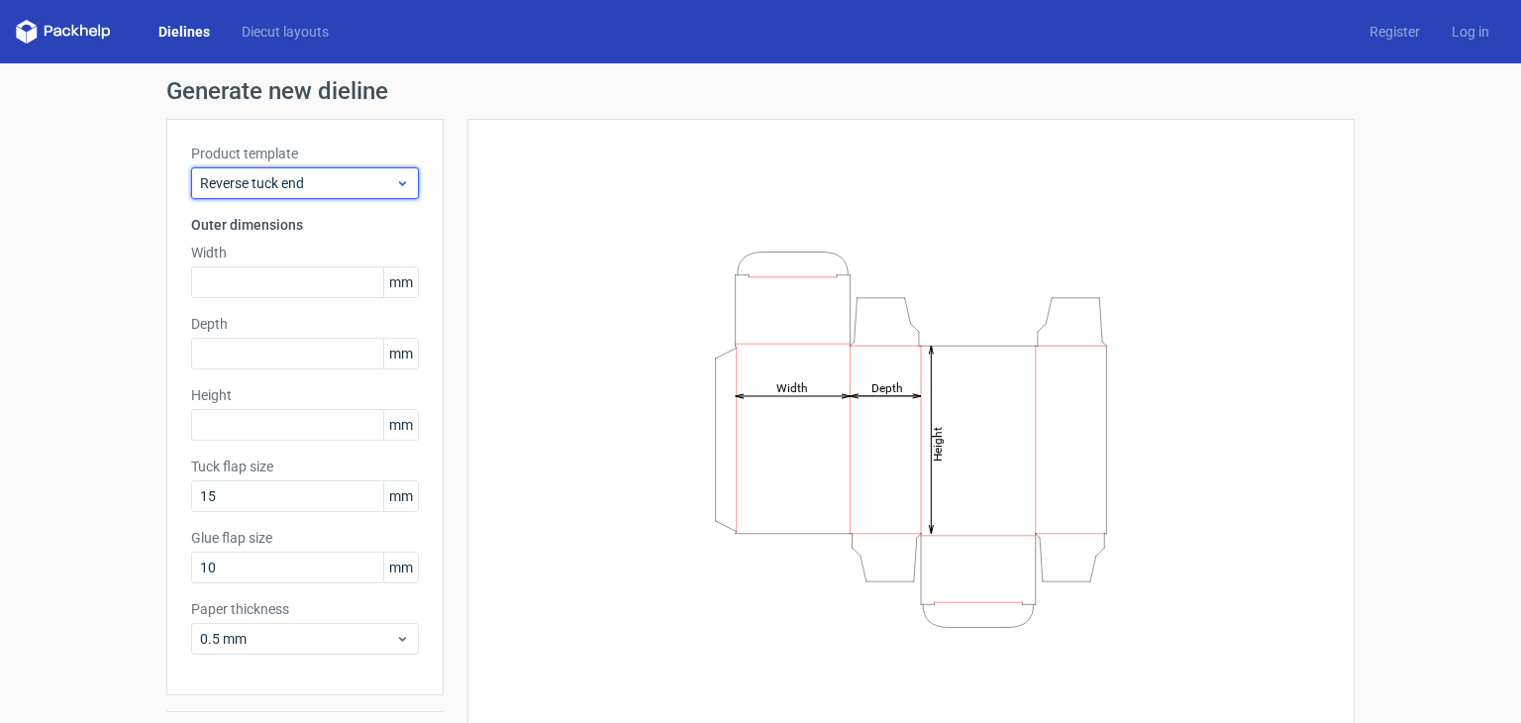
click at [379, 187] on span "Reverse tuck end" at bounding box center [297, 183] width 195 height 20
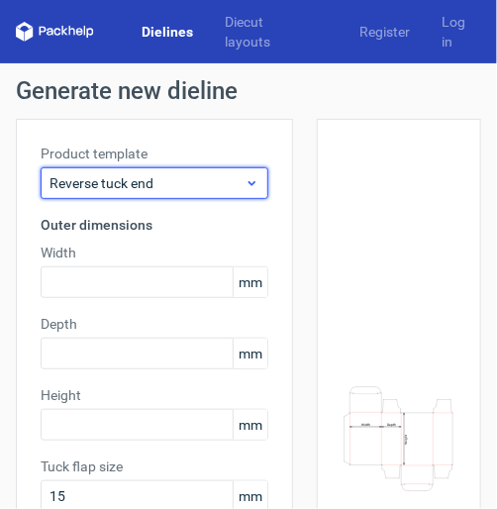
click at [186, 175] on span "Reverse tuck end" at bounding box center [147, 183] width 195 height 20
